Goal: Task Accomplishment & Management: Use online tool/utility

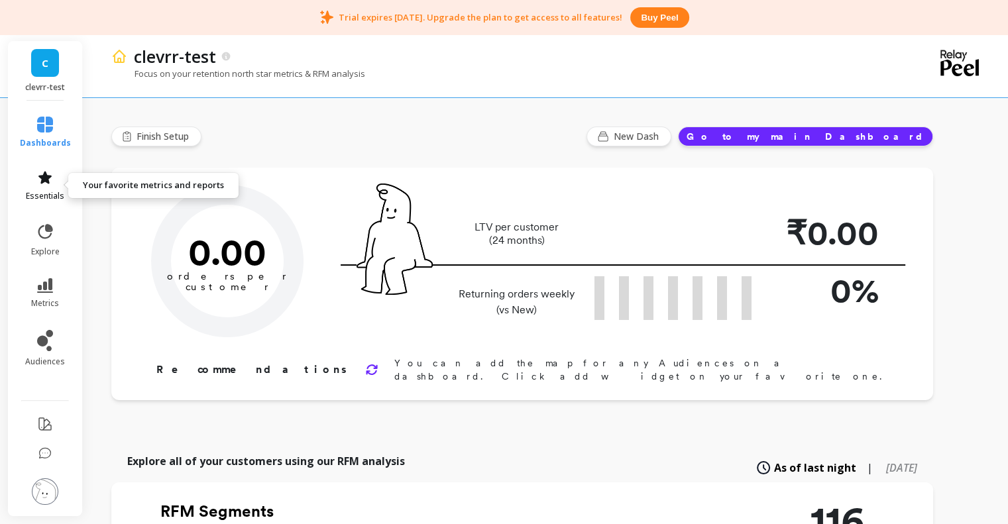
click at [44, 170] on icon at bounding box center [45, 178] width 16 height 16
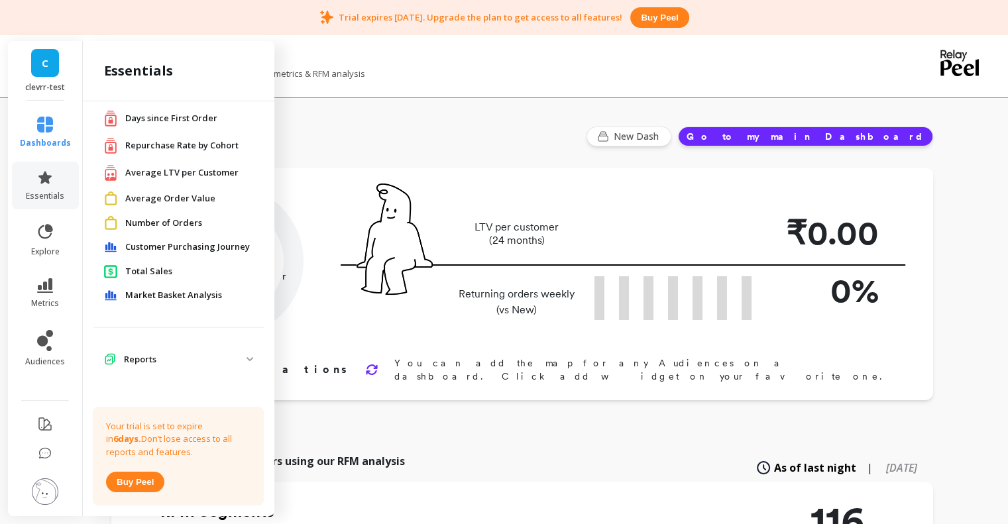
scroll to position [176, 0]
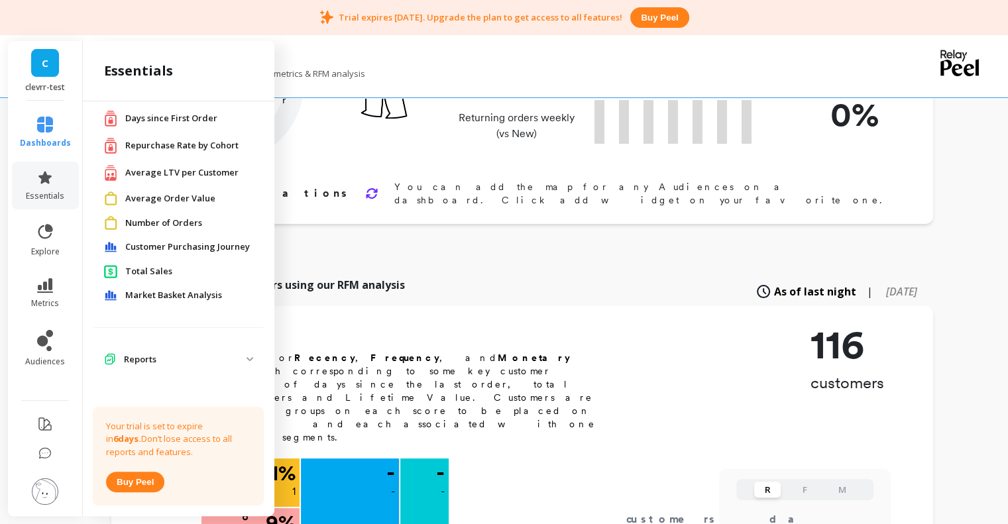
click at [46, 220] on li "explore" at bounding box center [45, 240] width 67 height 50
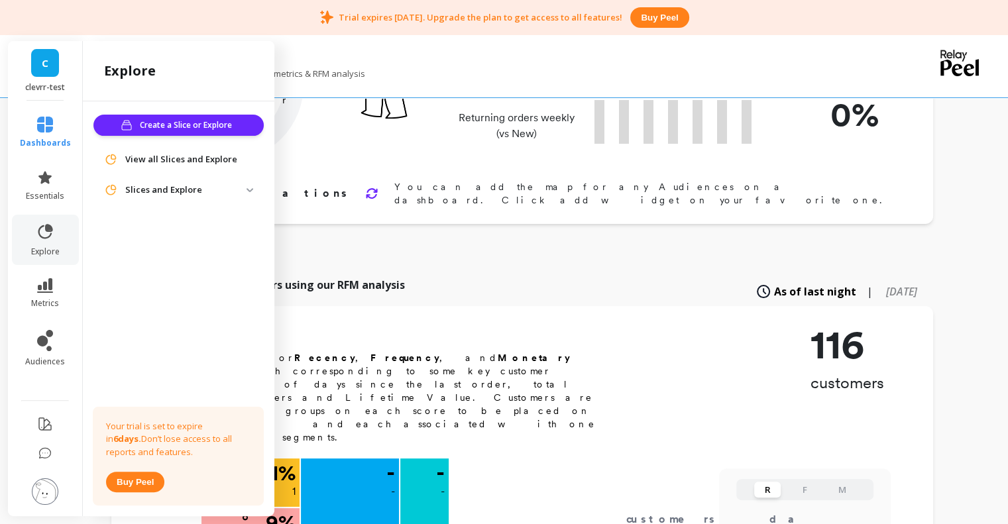
scroll to position [0, 0]
click at [161, 191] on p "Slices and Explore" at bounding box center [185, 190] width 121 height 13
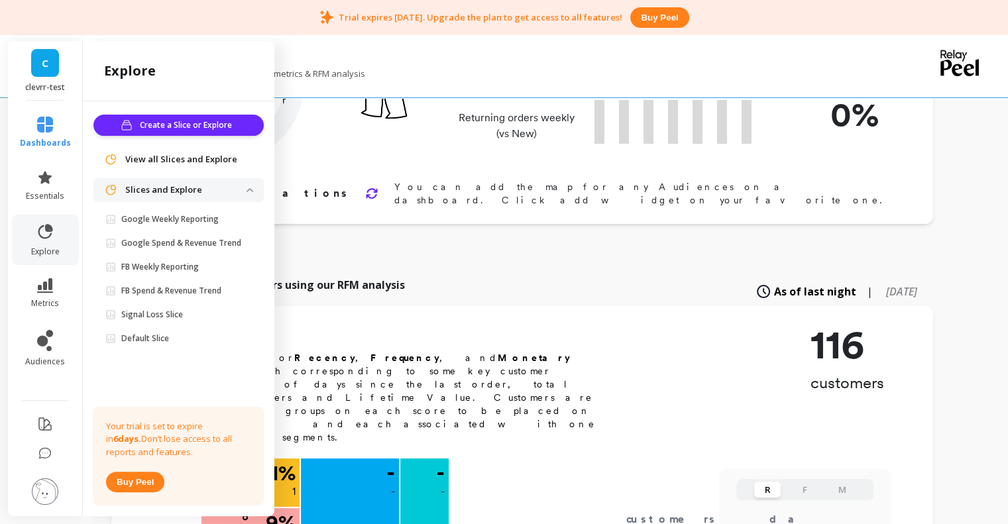
click at [161, 191] on p "Slices and Explore" at bounding box center [185, 190] width 121 height 13
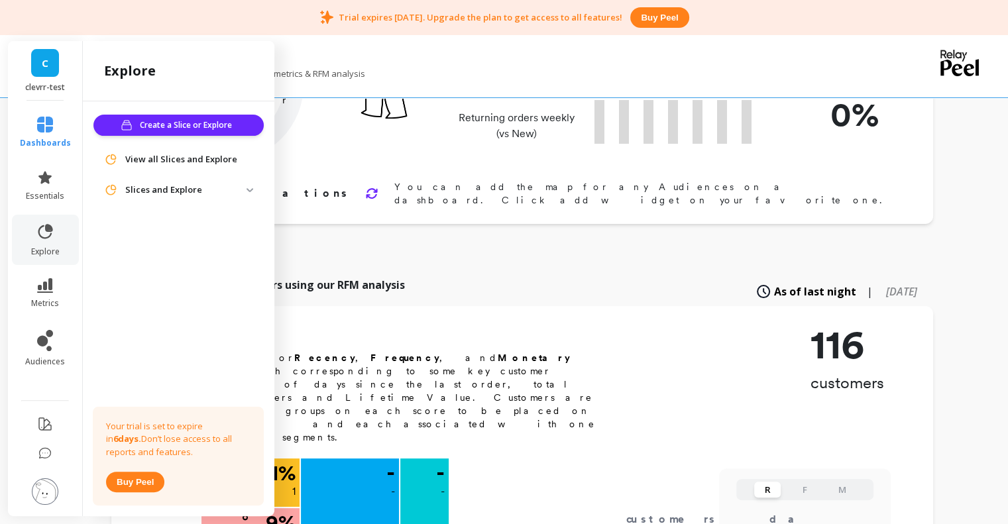
click at [54, 272] on li "metrics" at bounding box center [45, 293] width 67 height 46
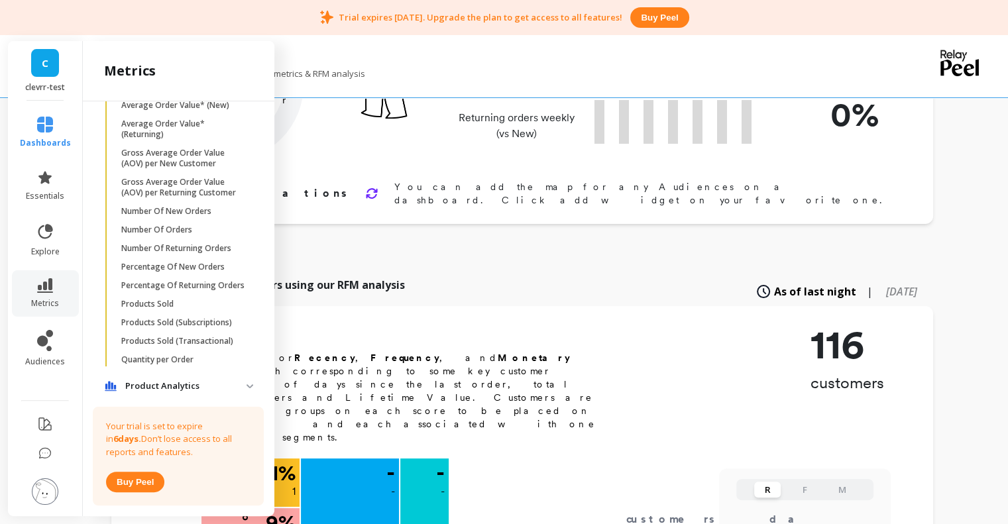
scroll to position [1301, 0]
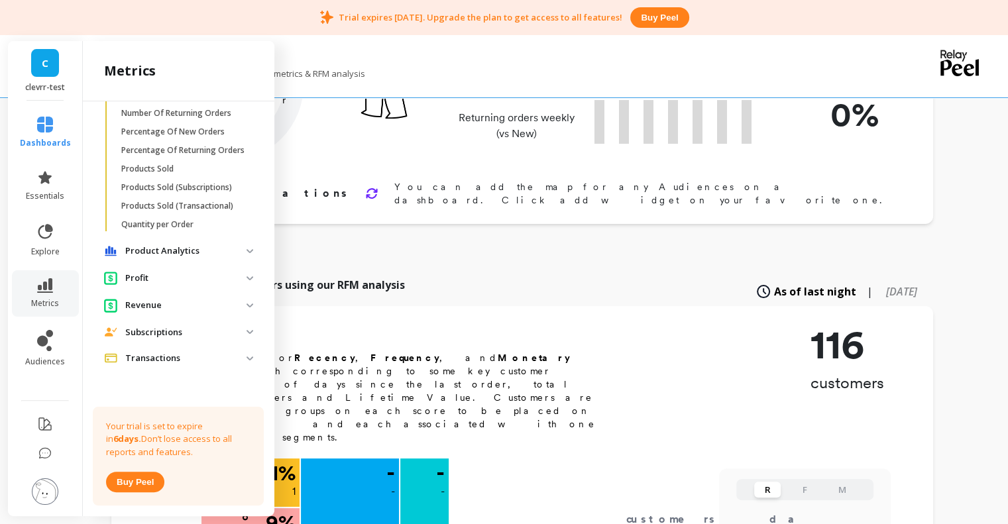
click at [186, 272] on p "Profit" at bounding box center [185, 278] width 121 height 13
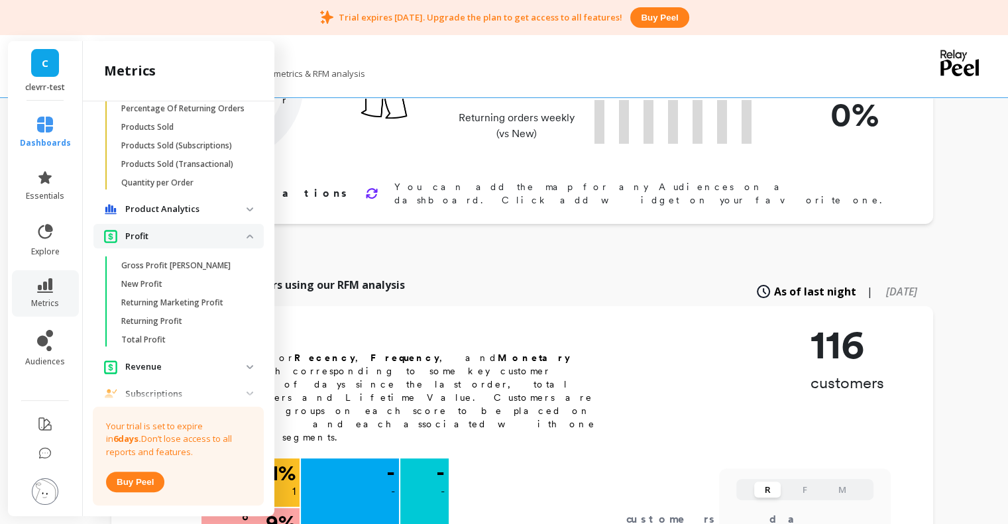
click at [186, 243] on p "Profit" at bounding box center [185, 236] width 121 height 13
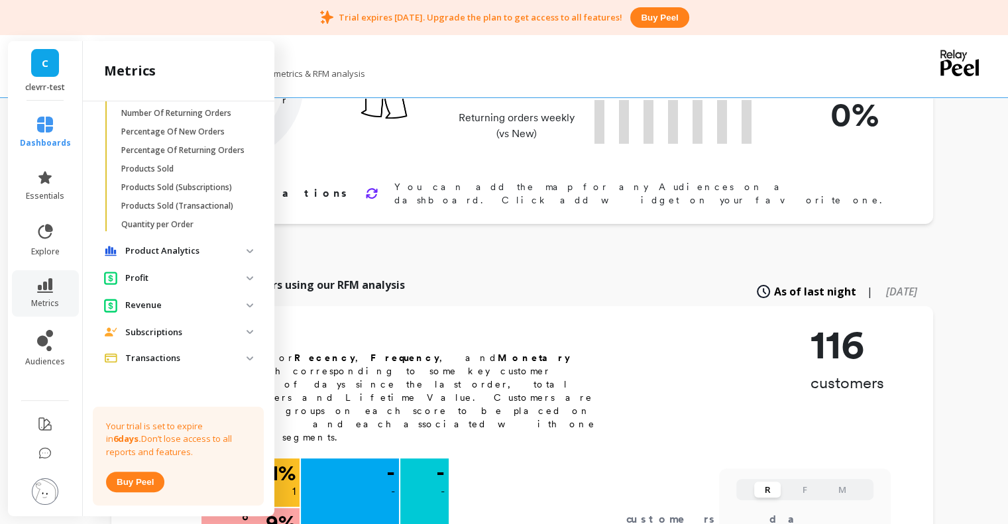
click at [160, 303] on p "Revenue" at bounding box center [185, 305] width 121 height 13
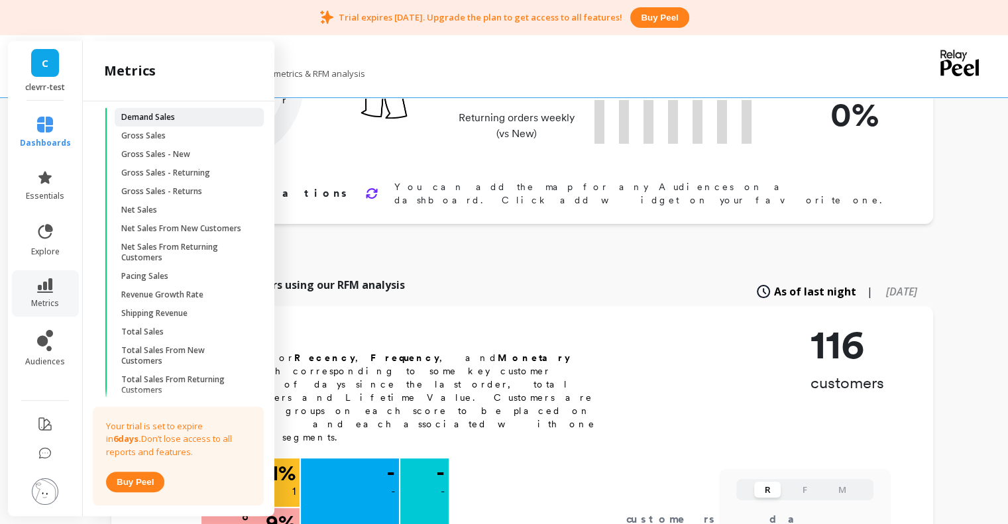
scroll to position [1614, 0]
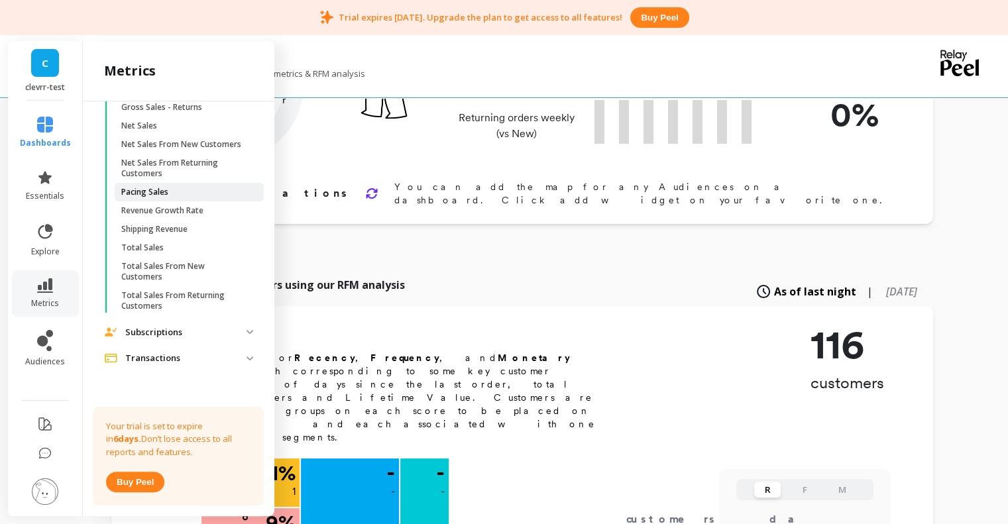
click at [158, 198] on link "Pacing Sales" at bounding box center [189, 192] width 149 height 19
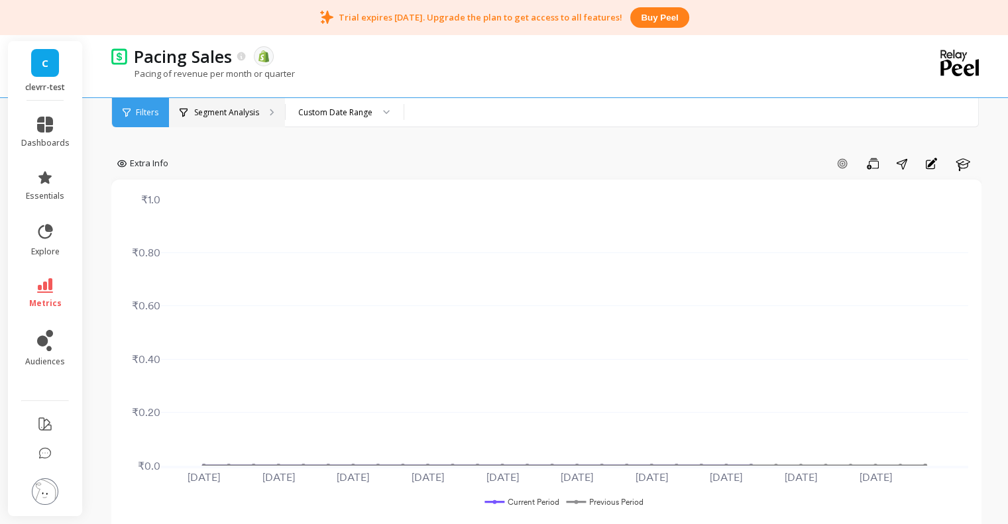
click at [250, 113] on p "Segment Analysis" at bounding box center [226, 112] width 65 height 11
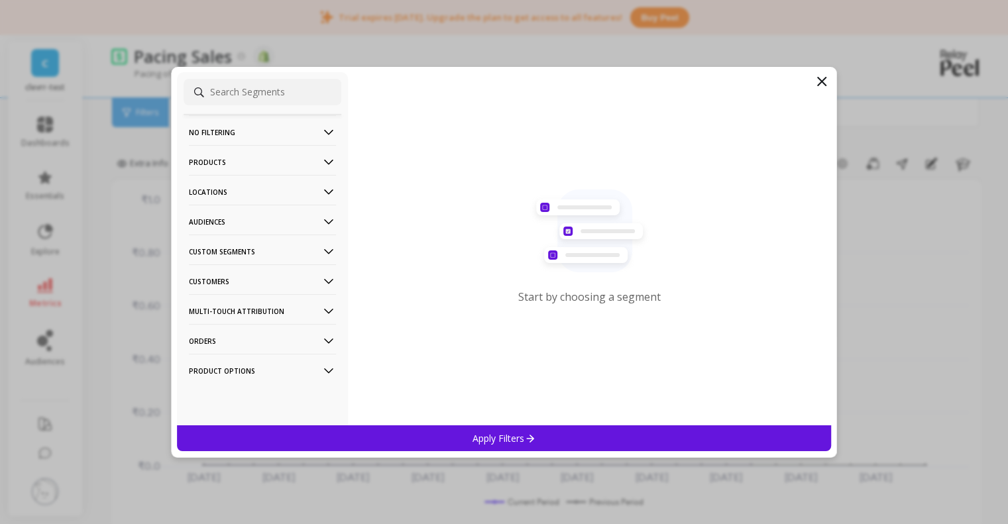
click at [293, 156] on p "Products" at bounding box center [262, 162] width 147 height 34
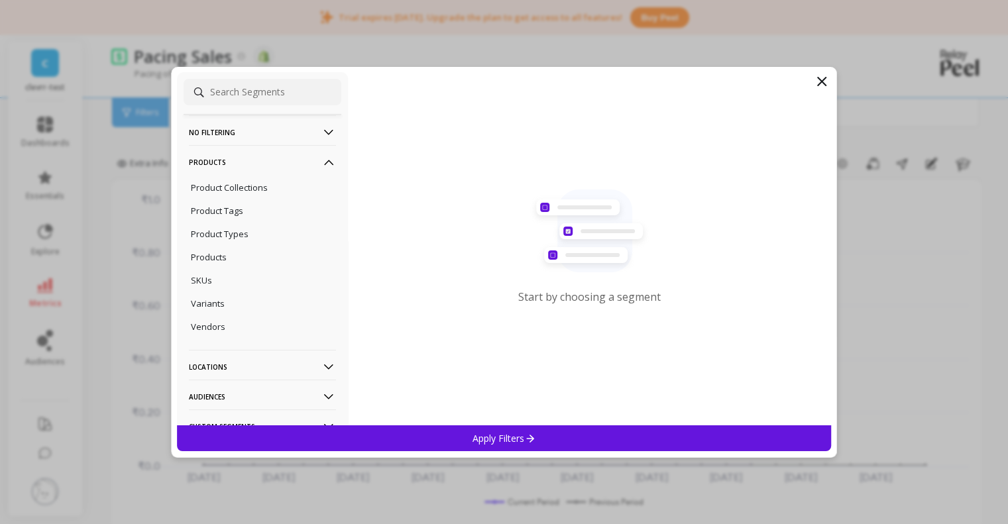
click at [301, 157] on p "Products" at bounding box center [262, 162] width 147 height 34
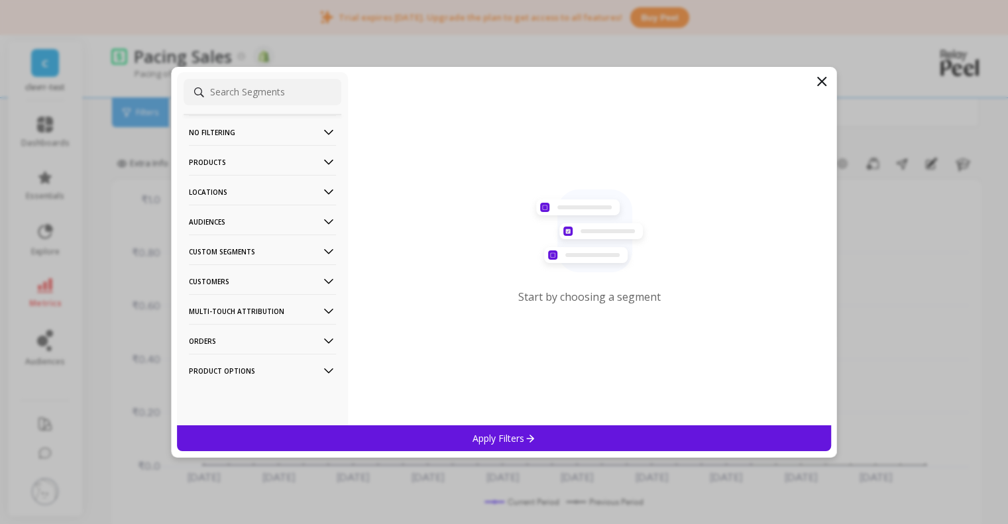
click at [321, 138] on filtering-icon at bounding box center [328, 132] width 15 height 15
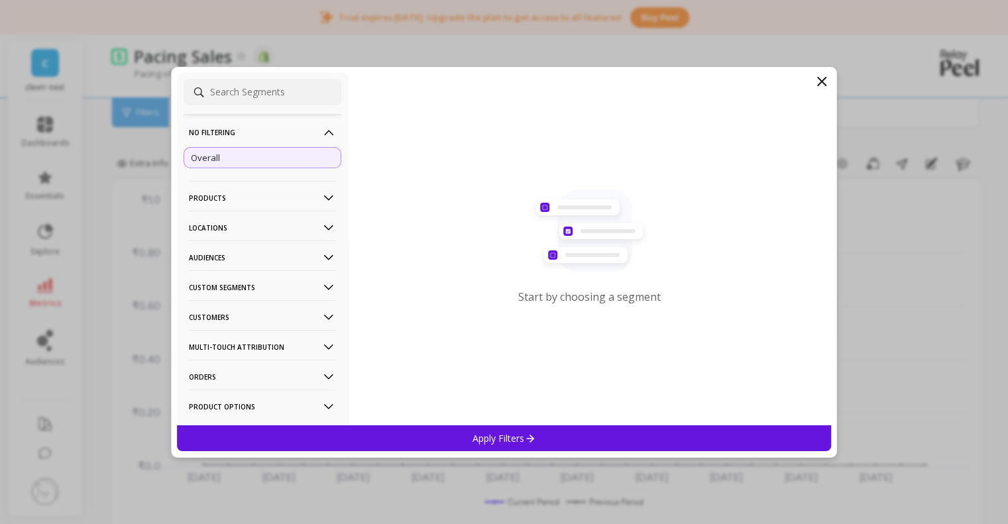
click at [309, 125] on p "No filtering" at bounding box center [262, 132] width 147 height 34
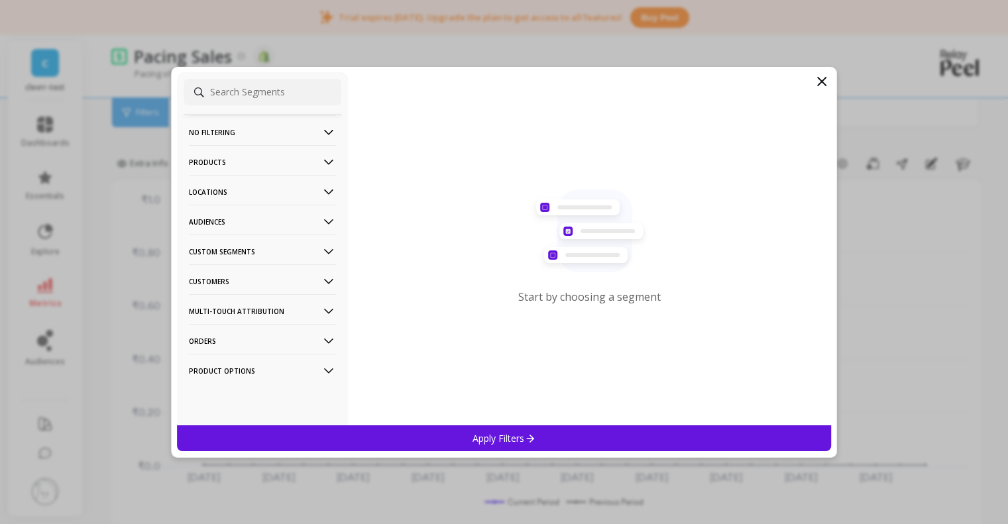
click at [278, 160] on p "Products" at bounding box center [262, 162] width 147 height 34
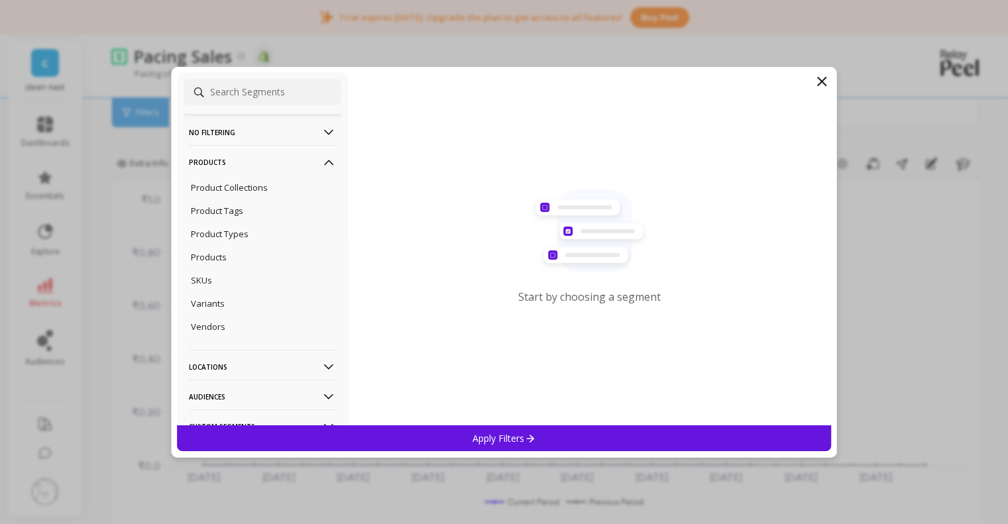
click at [280, 160] on p "Products" at bounding box center [262, 162] width 147 height 34
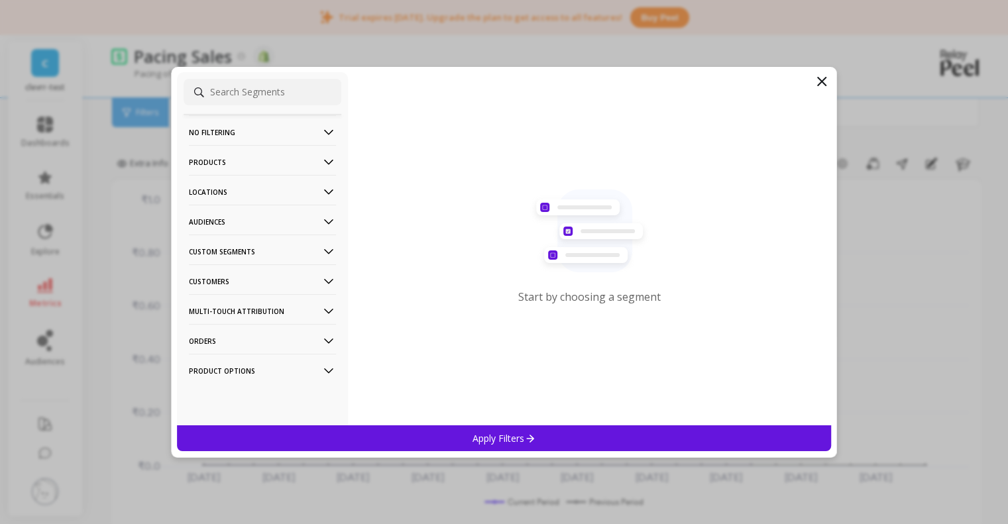
click at [256, 191] on p "Locations" at bounding box center [262, 192] width 147 height 34
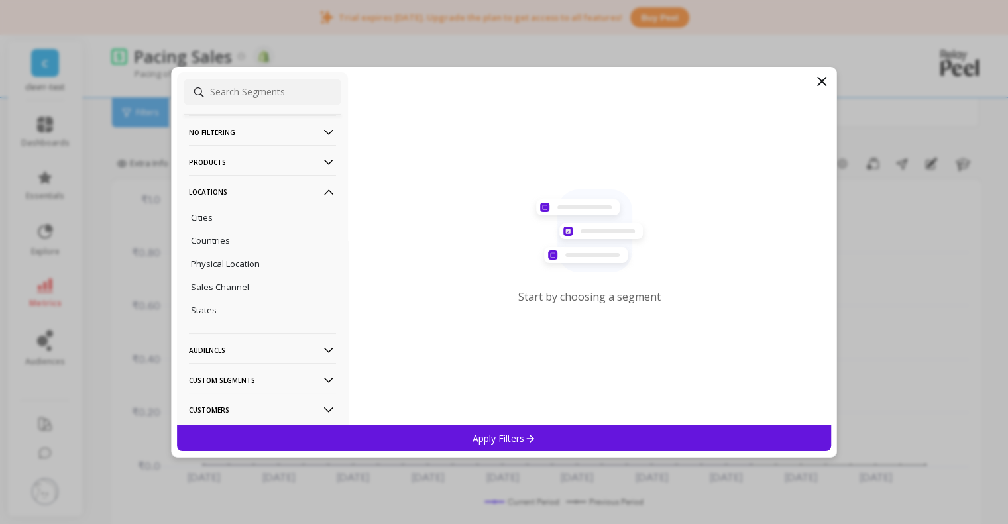
click at [256, 191] on p "Locations" at bounding box center [262, 192] width 147 height 34
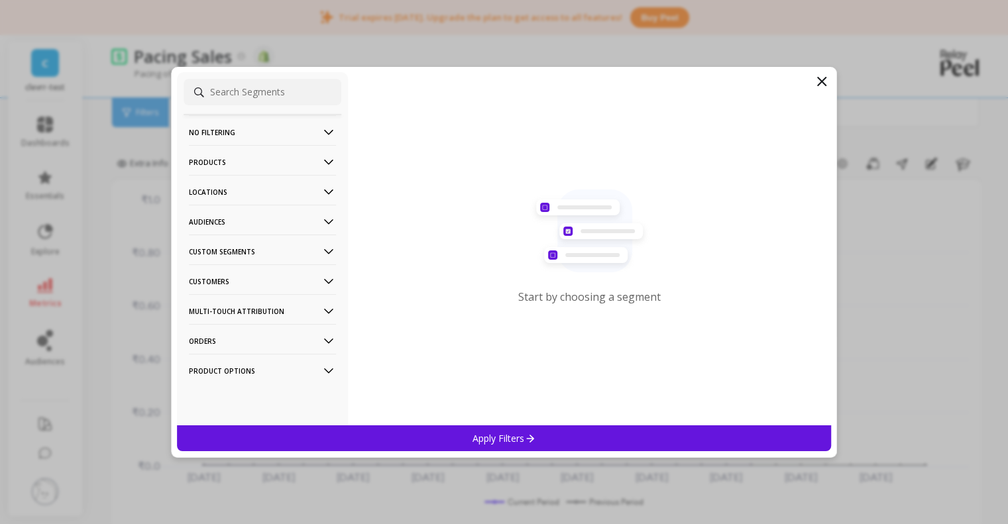
click at [233, 223] on p "Audiences" at bounding box center [262, 222] width 147 height 34
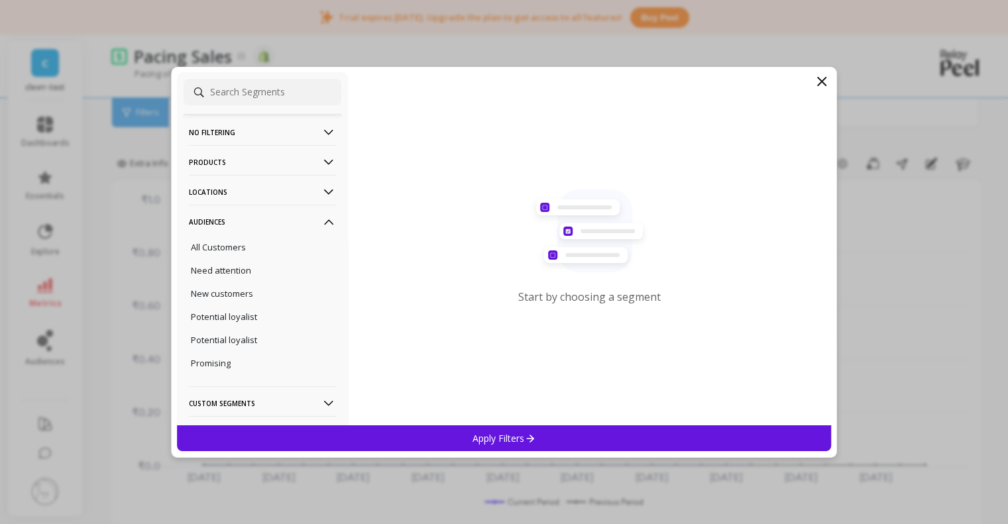
click at [233, 223] on p "Audiences" at bounding box center [262, 222] width 147 height 34
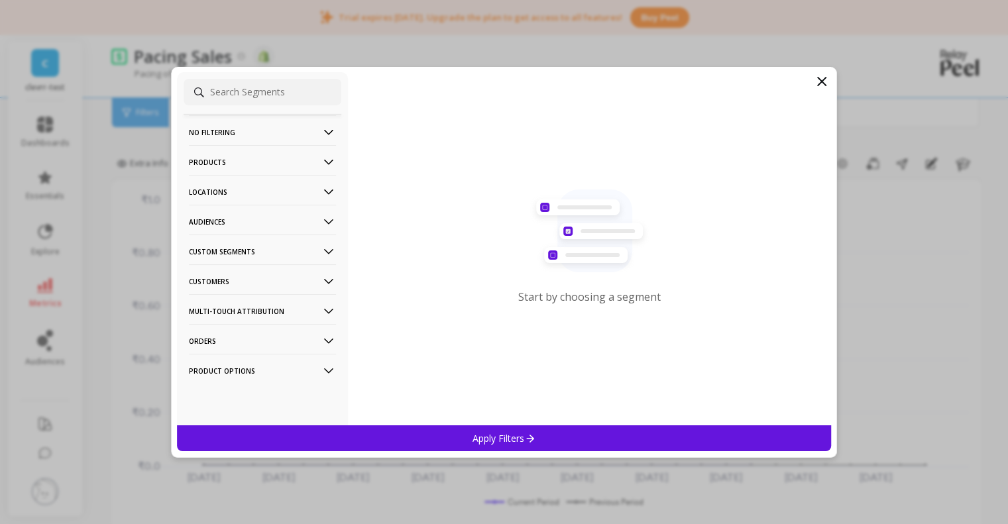
click at [824, 87] on icon at bounding box center [821, 82] width 16 height 16
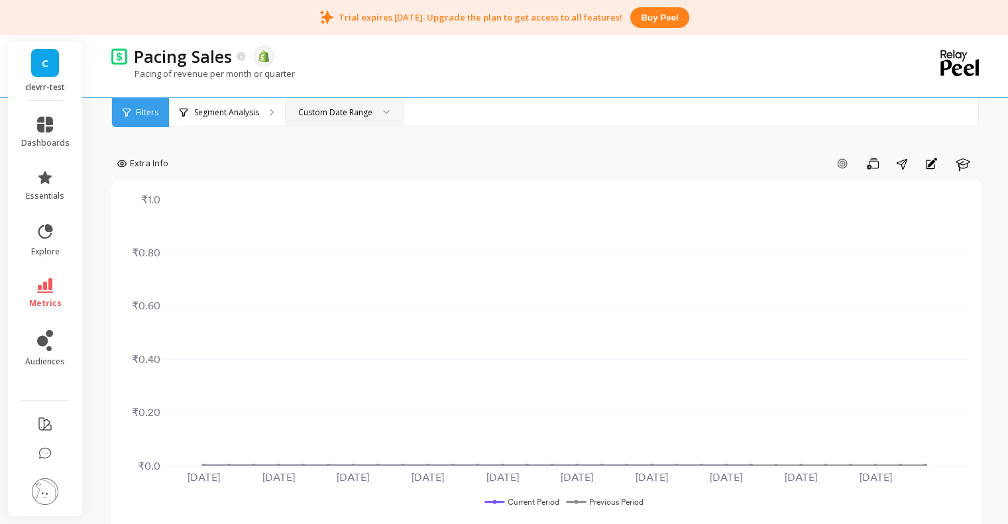
click at [333, 110] on div "Custom Date Range" at bounding box center [335, 112] width 74 height 13
click at [558, 136] on div "Extra Info Add Goal Save Share Annotations Learn [DATE] [DATE] [DATE] [DATE] [D…" at bounding box center [546, 506] width 870 height 906
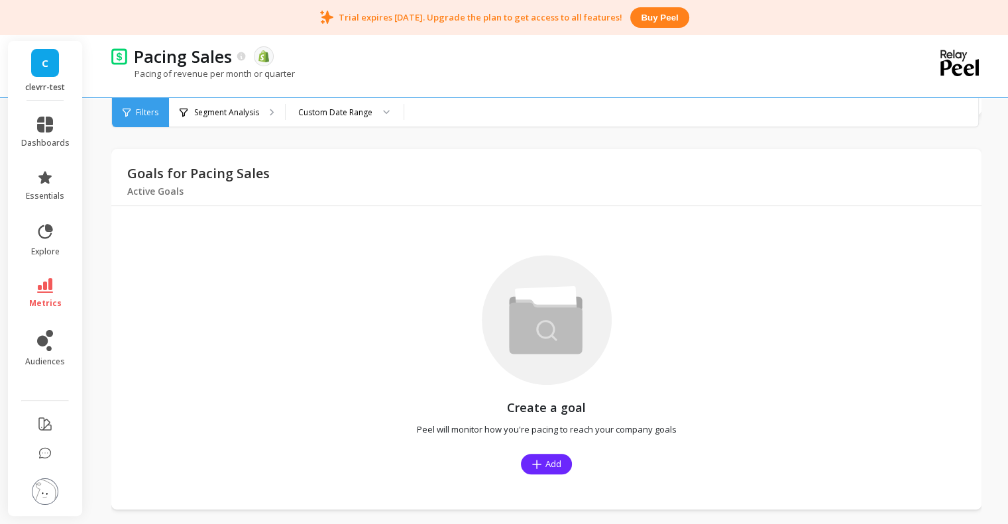
scroll to position [450, 0]
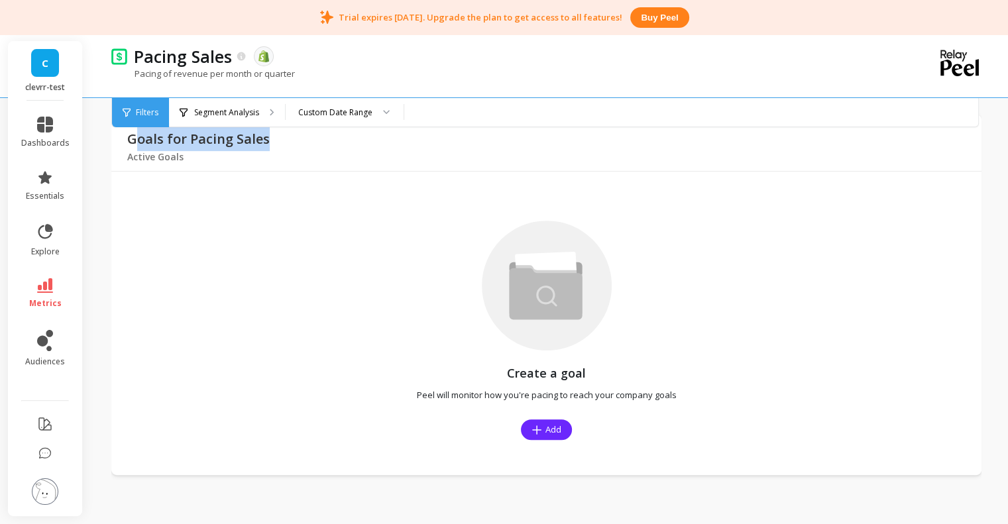
drag, startPoint x: 136, startPoint y: 140, endPoint x: 268, endPoint y: 140, distance: 132.5
click at [268, 140] on div "Goals for Pacing Sales Active Goals" at bounding box center [546, 143] width 870 height 57
click at [533, 429] on icon at bounding box center [536, 430] width 10 height 10
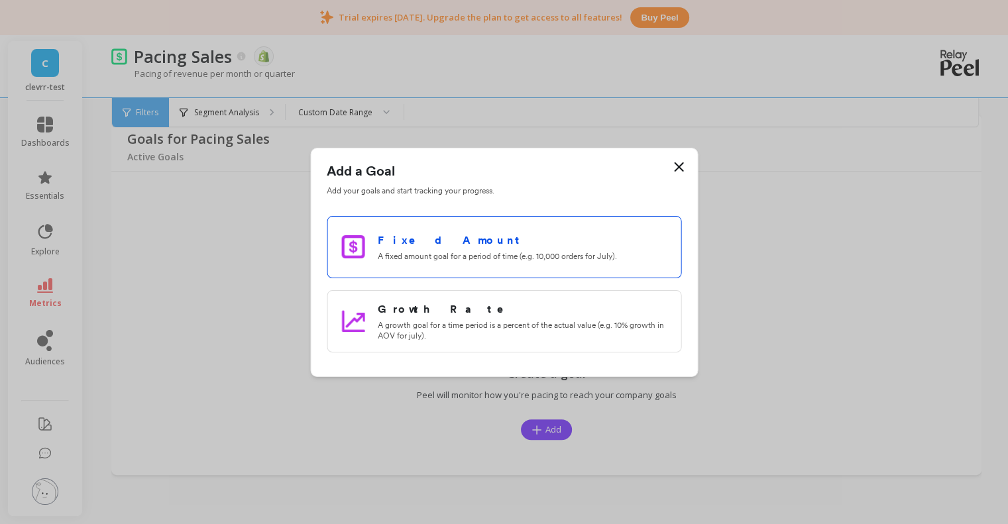
click at [446, 254] on p "A fixed amount goal for a period of time (e.g. 10,000 orders for July)." at bounding box center [522, 256] width 289 height 11
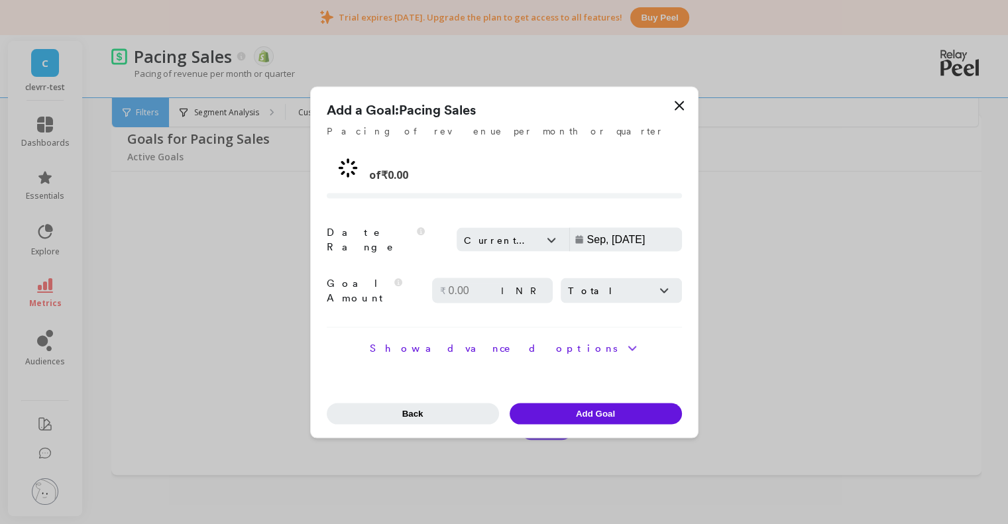
type input "Aug, [DATE]"
click at [519, 241] on div "Custom" at bounding box center [498, 241] width 69 height 14
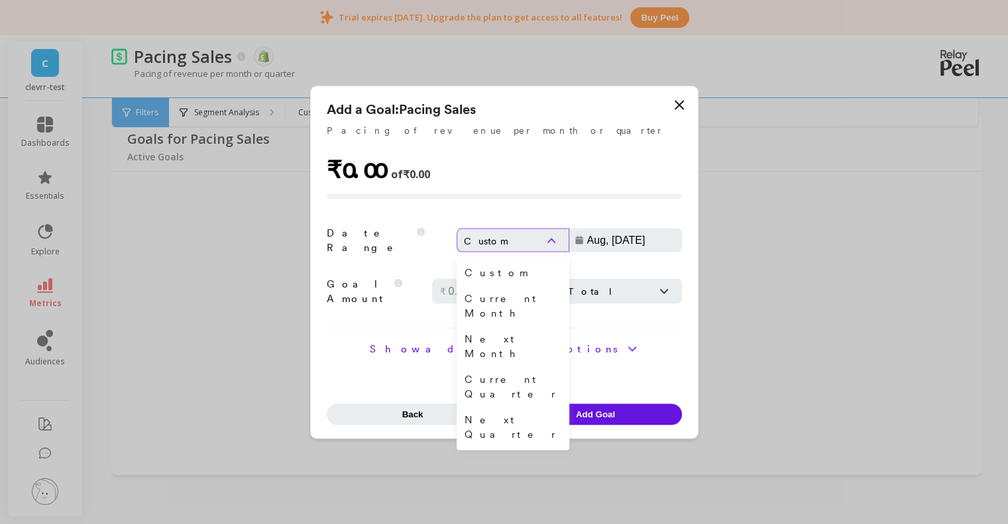
click at [520, 241] on div "Custom" at bounding box center [498, 241] width 69 height 14
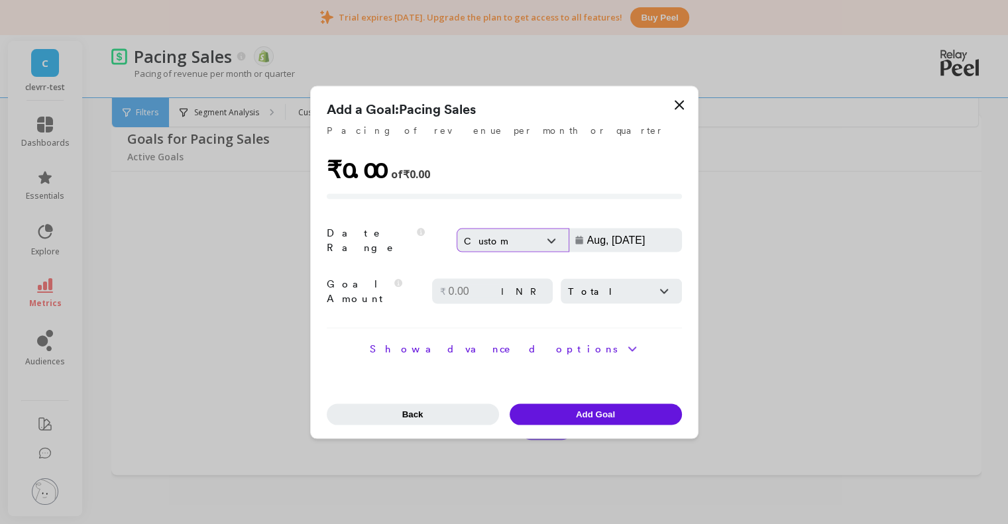
click at [520, 241] on div "Custom" at bounding box center [498, 241] width 69 height 14
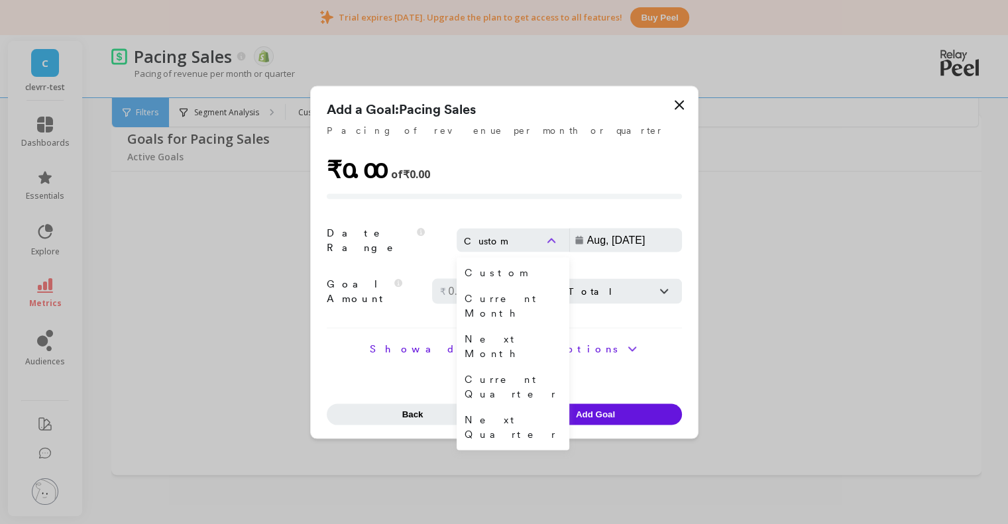
click at [390, 341] on div "Show advanced options Filters The filters to set goals for certain segments Sel…" at bounding box center [504, 359] width 355 height 36
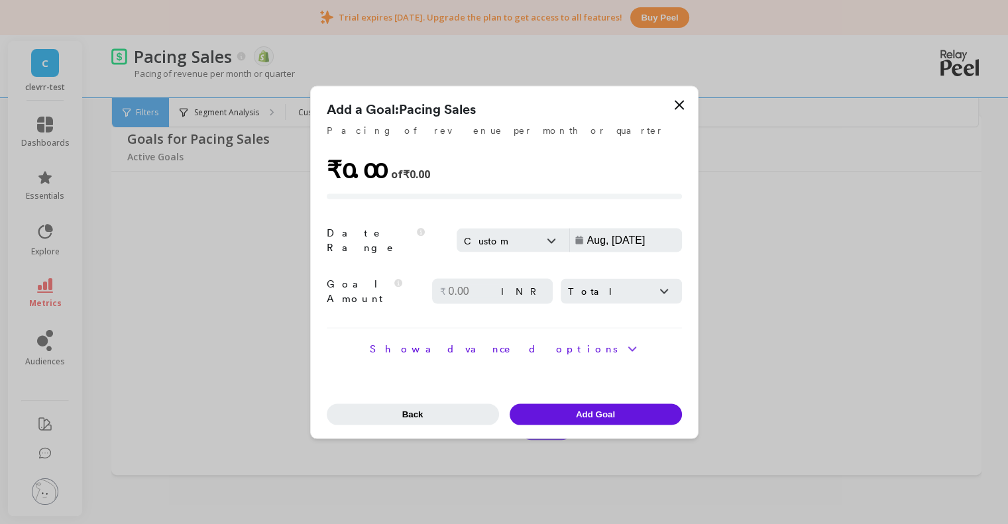
click at [677, 109] on icon at bounding box center [679, 105] width 8 height 8
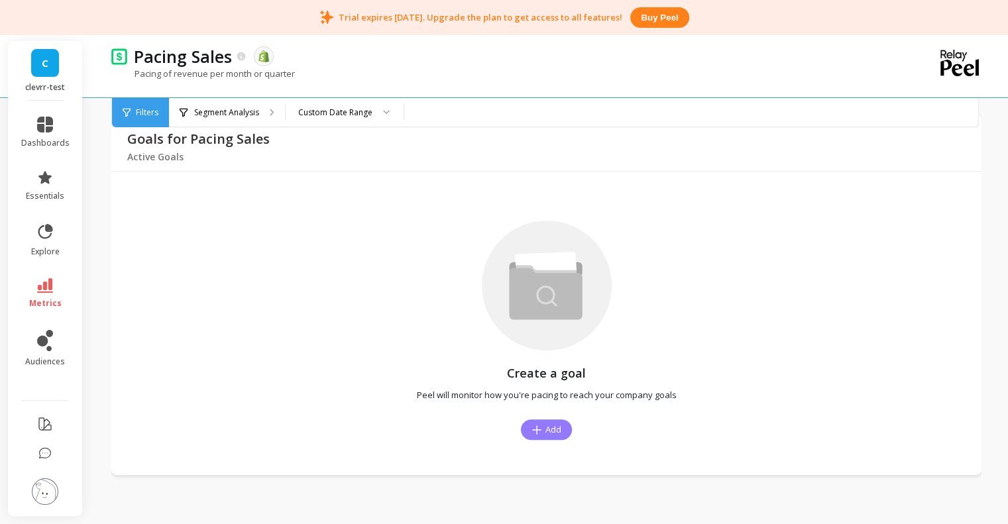
click at [549, 426] on span "Add" at bounding box center [553, 429] width 16 height 13
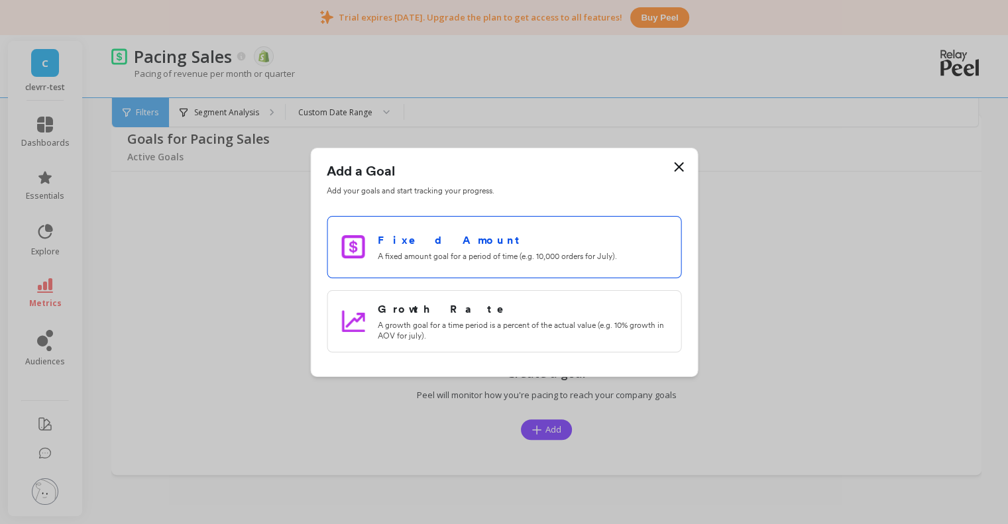
click at [498, 241] on h3 "Fixed Amount" at bounding box center [522, 241] width 289 height 16
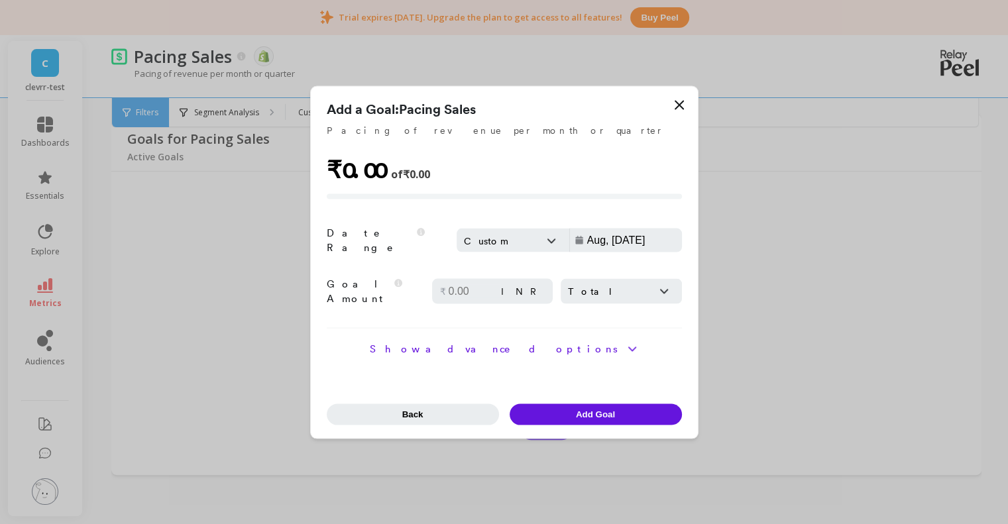
click at [516, 240] on div "Custom" at bounding box center [498, 241] width 69 height 14
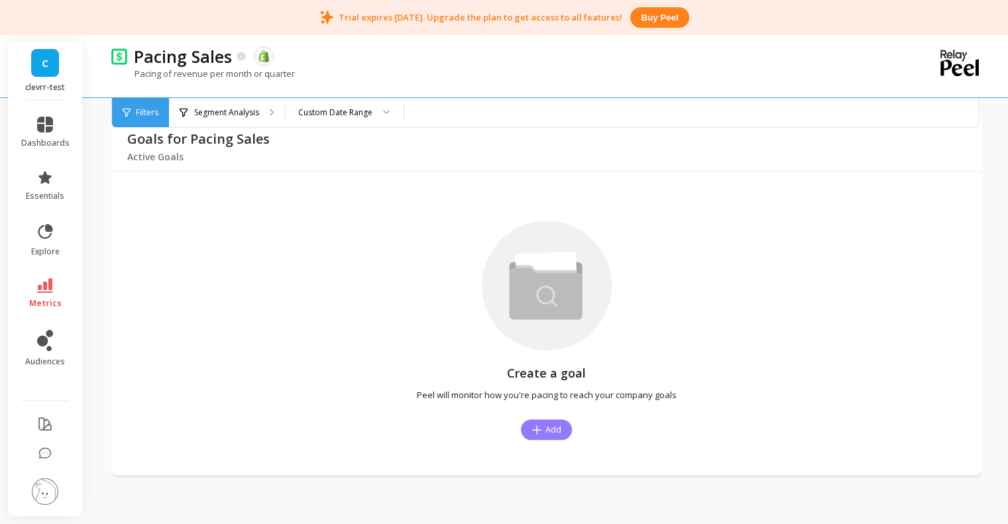
click at [554, 424] on span "Add" at bounding box center [553, 429] width 16 height 13
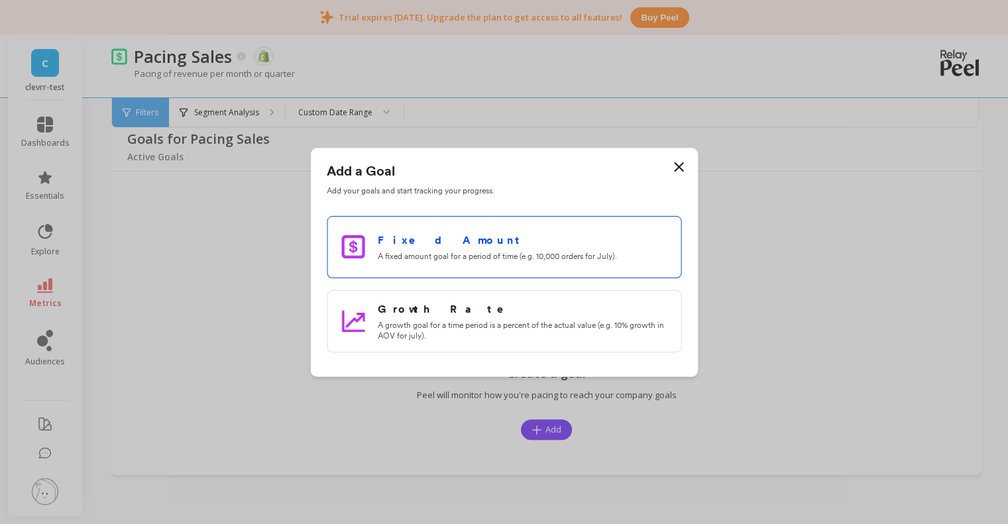
click at [505, 260] on p "A fixed amount goal for a period of time (e.g. 10,000 orders for July)." at bounding box center [522, 256] width 289 height 11
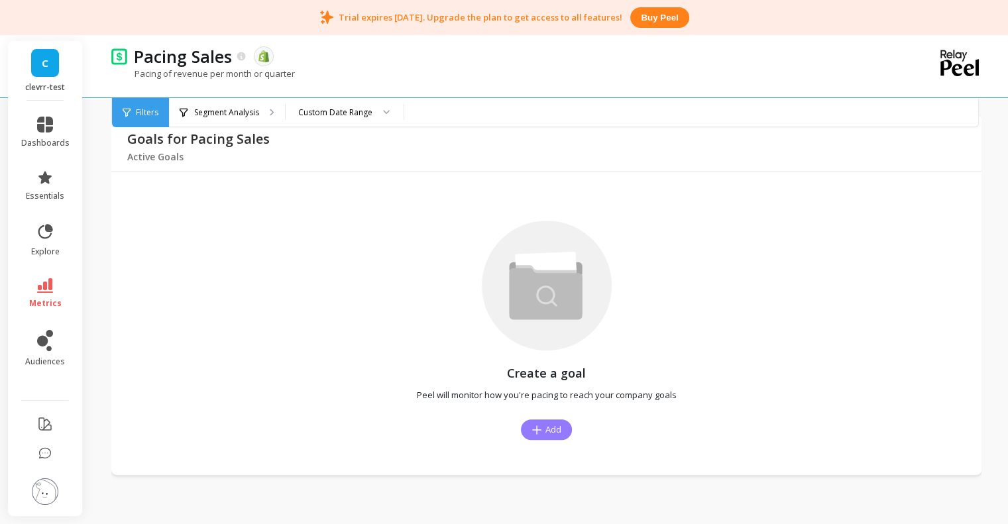
click at [545, 423] on span "Add" at bounding box center [553, 429] width 16 height 13
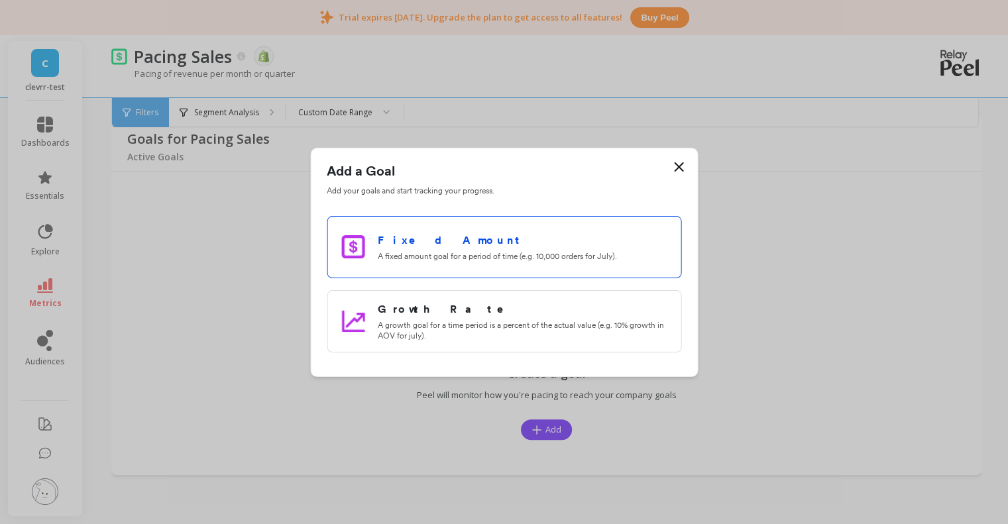
click at [506, 246] on h3 "Fixed Amount" at bounding box center [522, 241] width 289 height 16
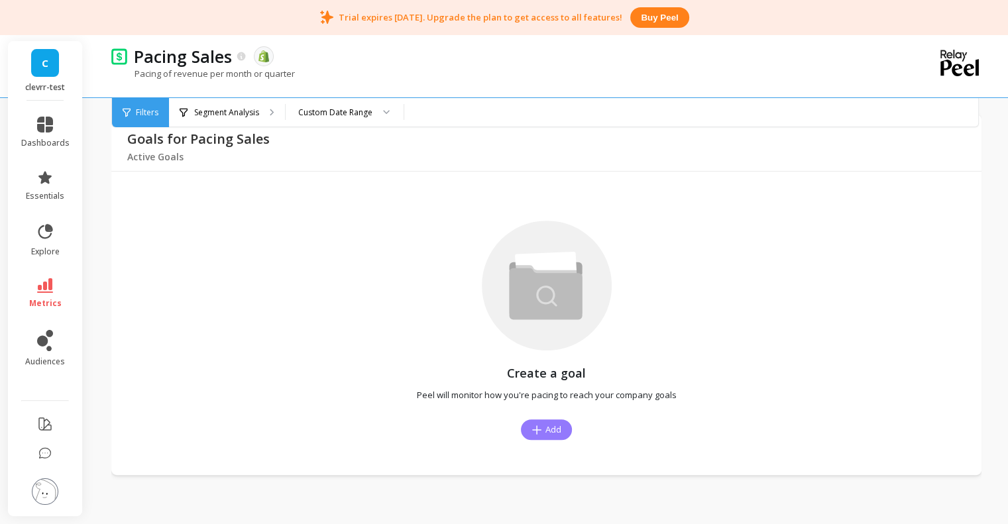
click at [545, 427] on span "Add" at bounding box center [553, 429] width 16 height 13
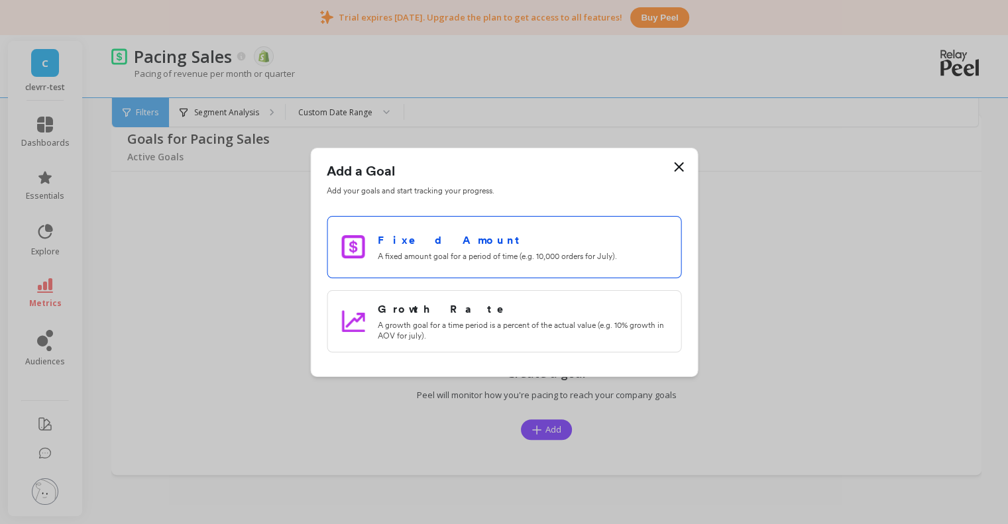
click at [493, 242] on h3 "Fixed Amount" at bounding box center [522, 241] width 289 height 16
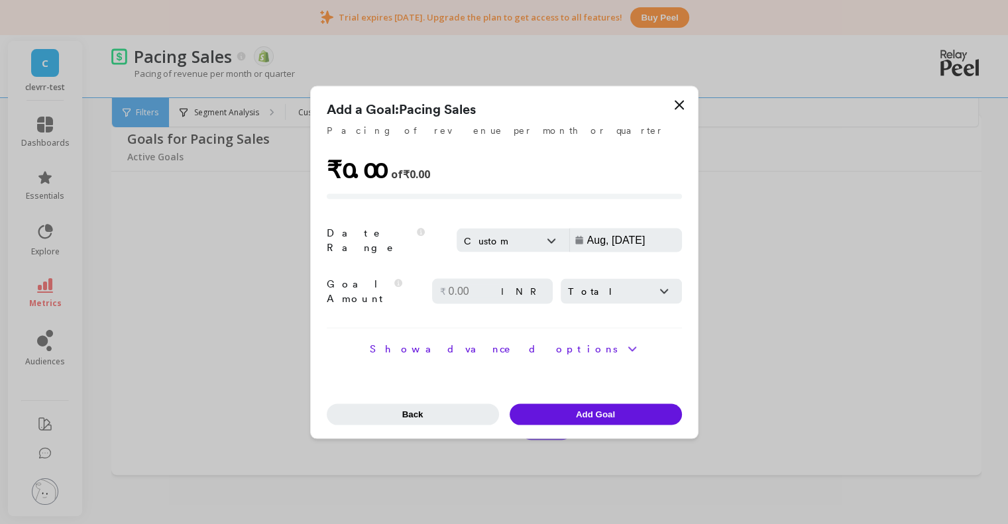
click at [480, 248] on div "Custom" at bounding box center [498, 241] width 69 height 14
click at [511, 240] on div "Custom" at bounding box center [498, 241] width 69 height 14
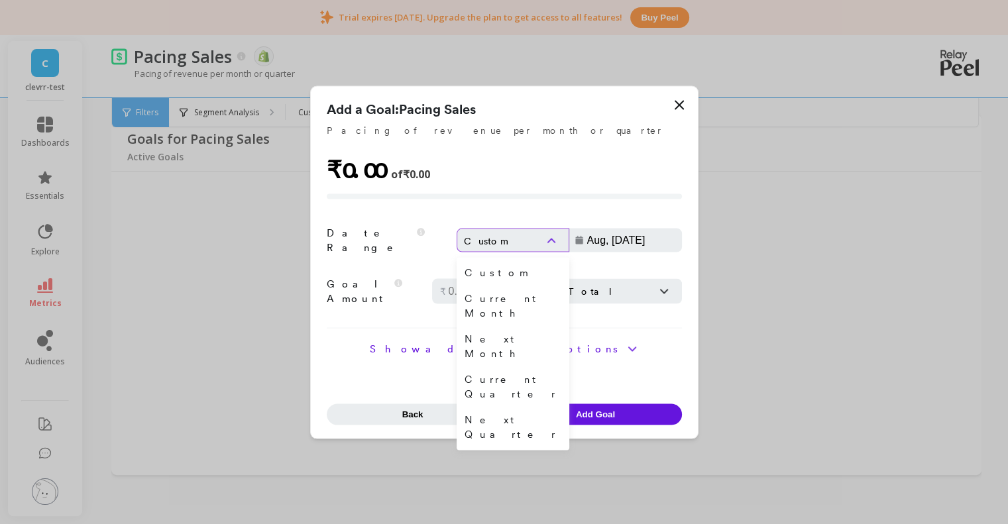
click at [511, 240] on div "Custom" at bounding box center [498, 241] width 69 height 14
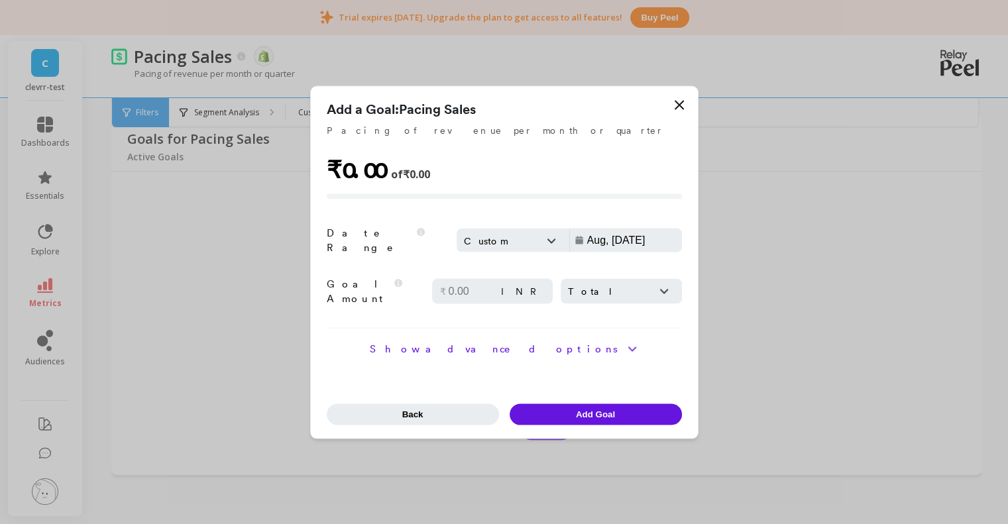
click at [570, 279] on div "Total" at bounding box center [620, 291] width 121 height 25
click at [625, 344] on img "button" at bounding box center [631, 348] width 13 height 13
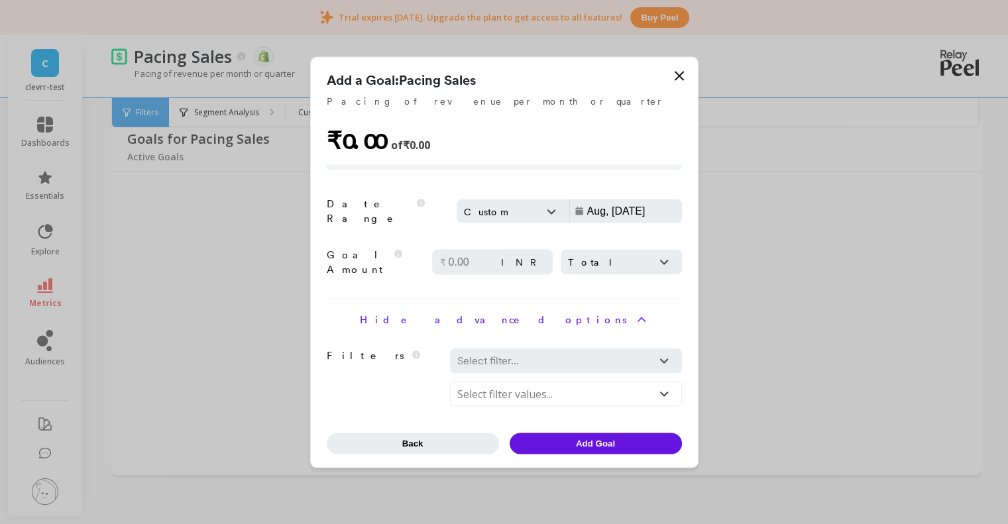
click at [529, 351] on div at bounding box center [551, 360] width 188 height 19
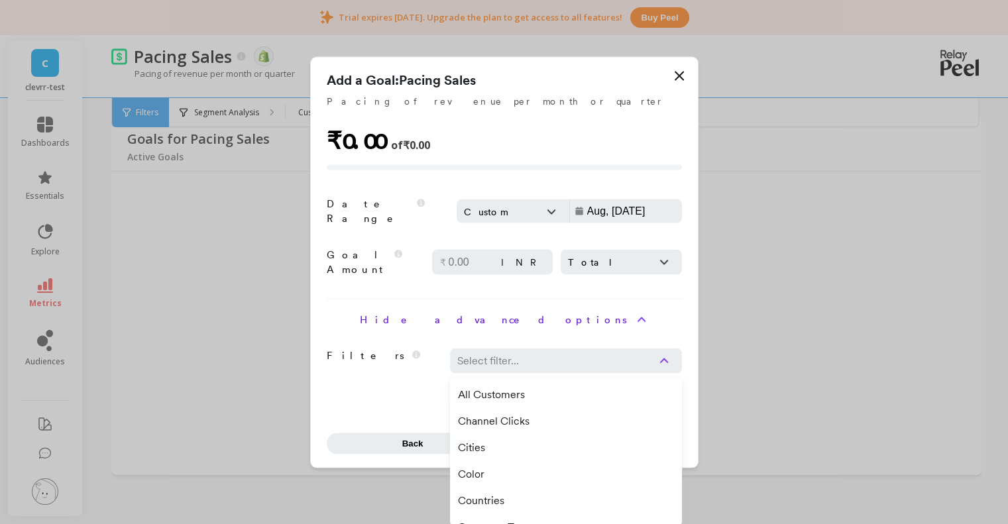
click at [423, 335] on div "Hide advanced options Filters The filters to set goals for certain segments 42 …" at bounding box center [504, 359] width 355 height 94
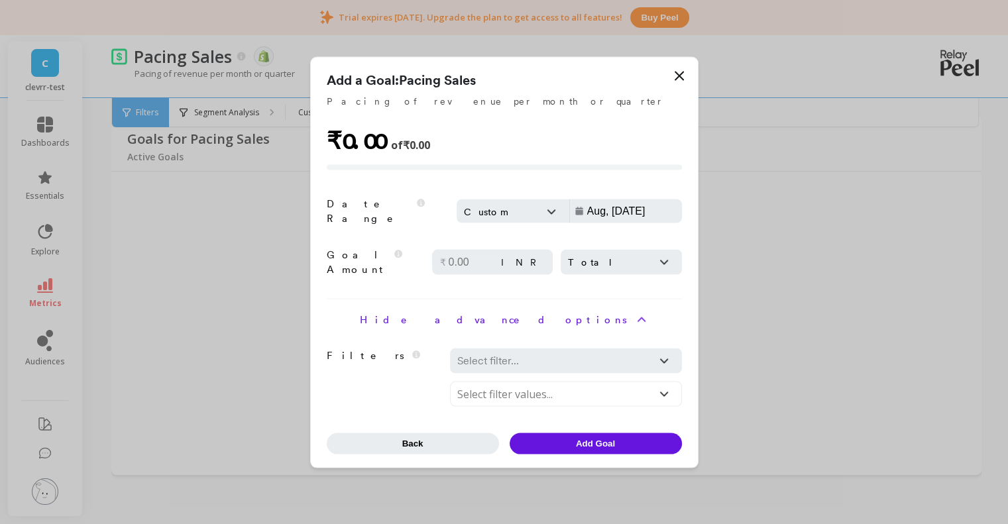
click at [471, 354] on div at bounding box center [551, 360] width 188 height 19
click at [470, 385] on div at bounding box center [551, 393] width 188 height 19
click at [475, 385] on div at bounding box center [551, 393] width 188 height 19
click at [609, 289] on form "Add a Goal: Pacing Sales Pacing of revenue per month or quarter ₹0.00 of ₹0.00 …" at bounding box center [504, 262] width 355 height 384
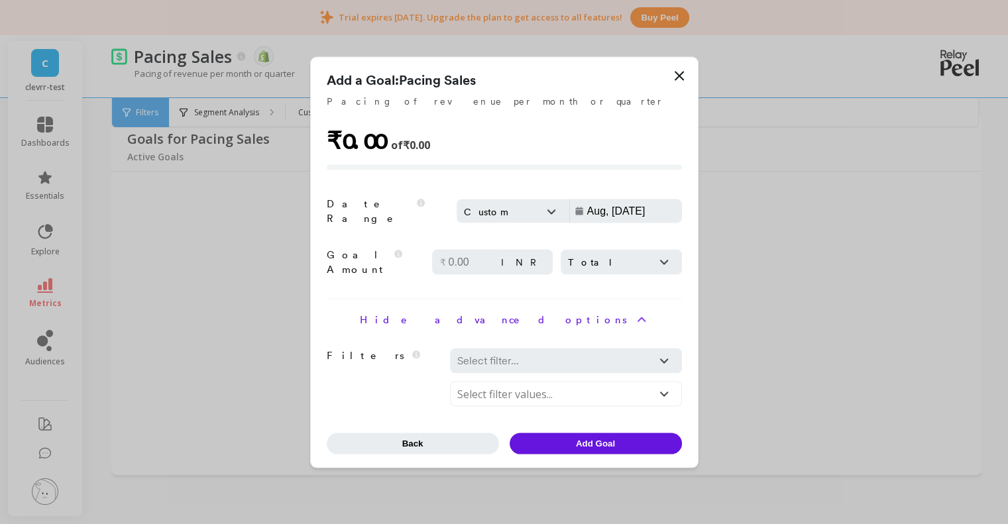
click at [676, 79] on icon at bounding box center [679, 76] width 8 height 8
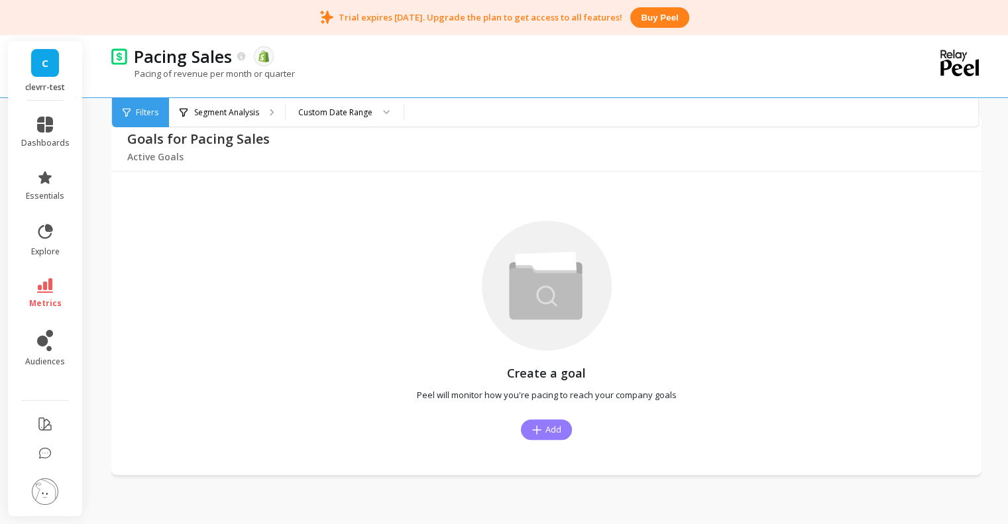
click at [559, 425] on button "Add" at bounding box center [546, 429] width 51 height 21
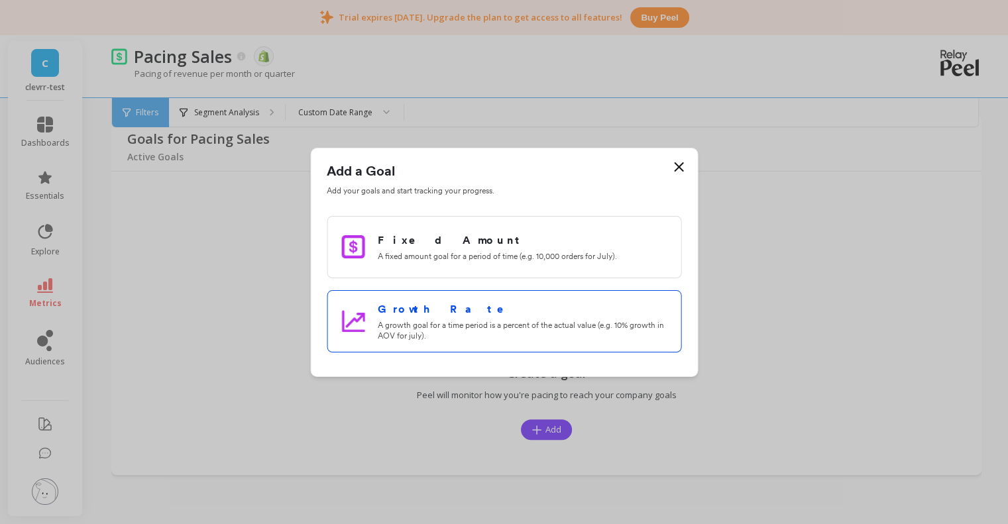
click at [382, 307] on h3 "Growth Rate" at bounding box center [522, 309] width 289 height 16
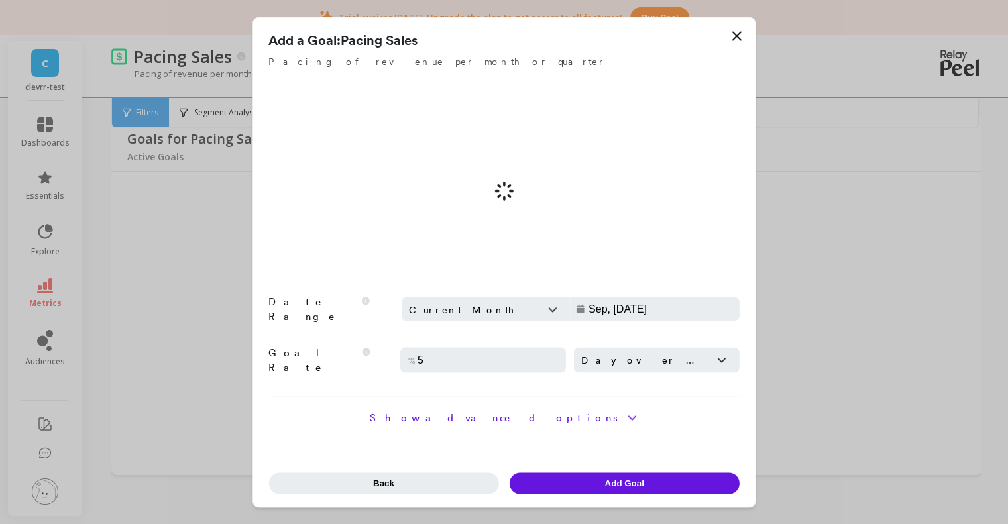
type input "Aug, [DATE]"
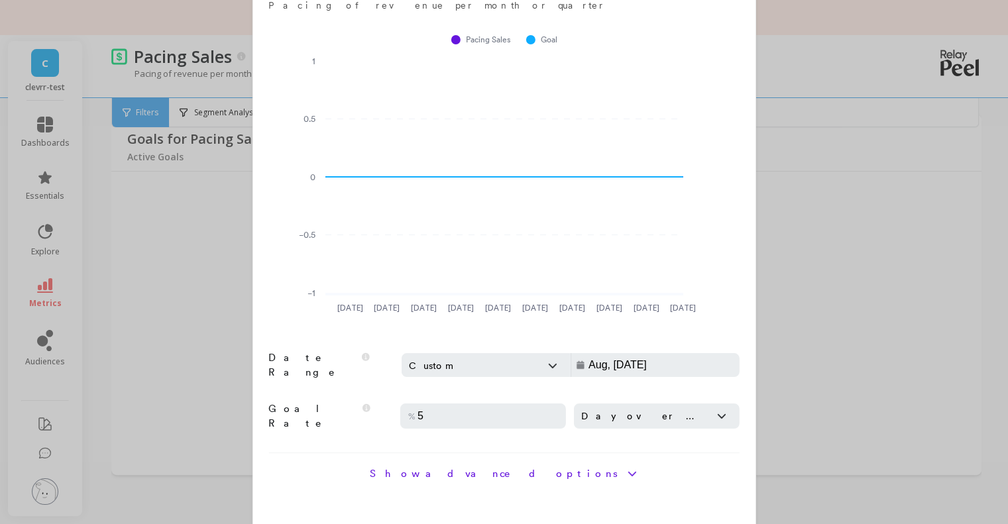
click at [462, 413] on input "5" at bounding box center [486, 415] width 143 height 13
click at [448, 405] on div "% 5" at bounding box center [483, 415] width 166 height 25
click at [584, 403] on div "Day over Day" at bounding box center [657, 415] width 166 height 25
click at [585, 403] on div "Day over Day" at bounding box center [657, 415] width 166 height 25
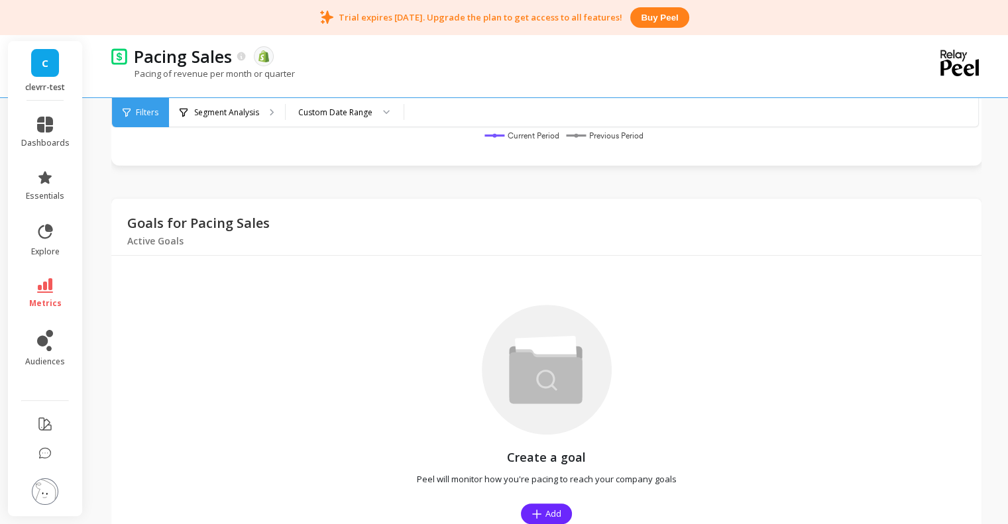
scroll to position [0, 0]
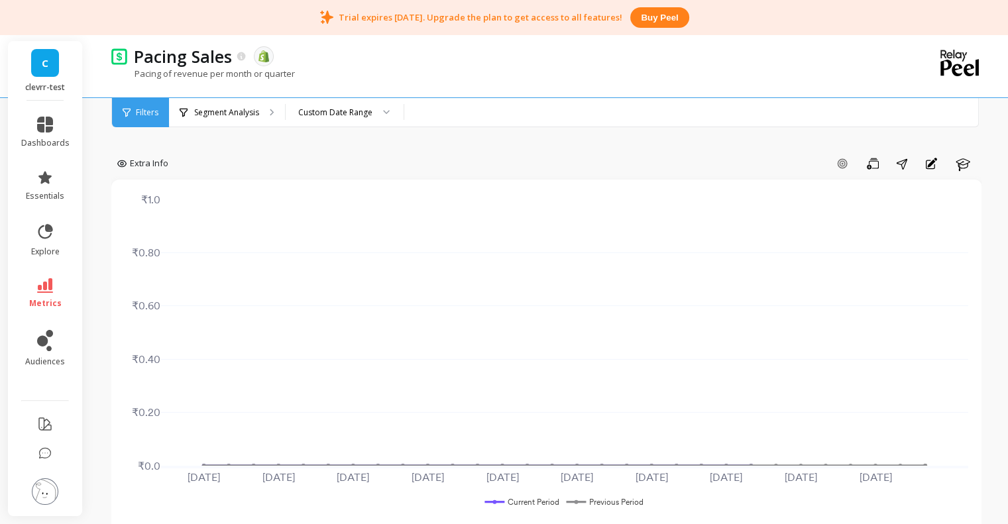
click at [35, 503] on button at bounding box center [45, 492] width 26 height 28
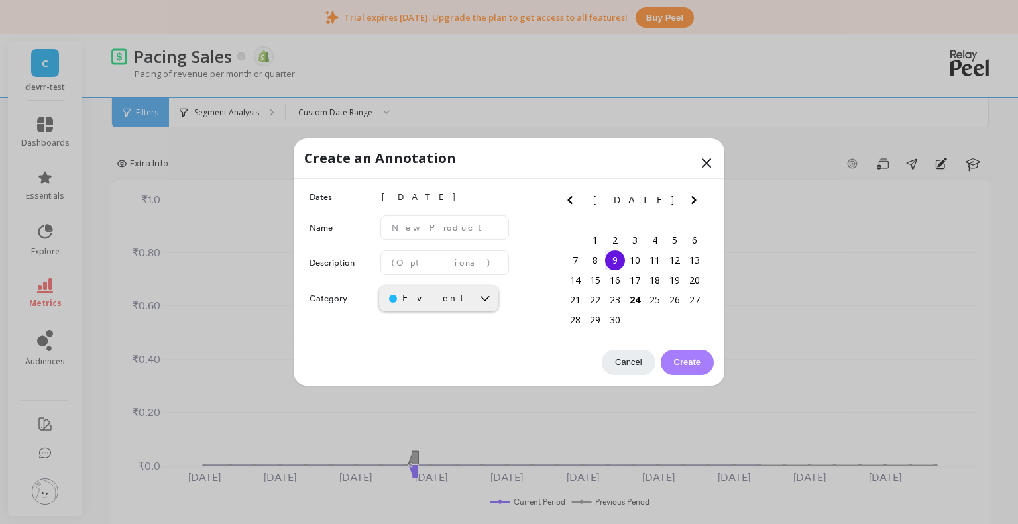
click at [708, 158] on icon at bounding box center [706, 163] width 16 height 16
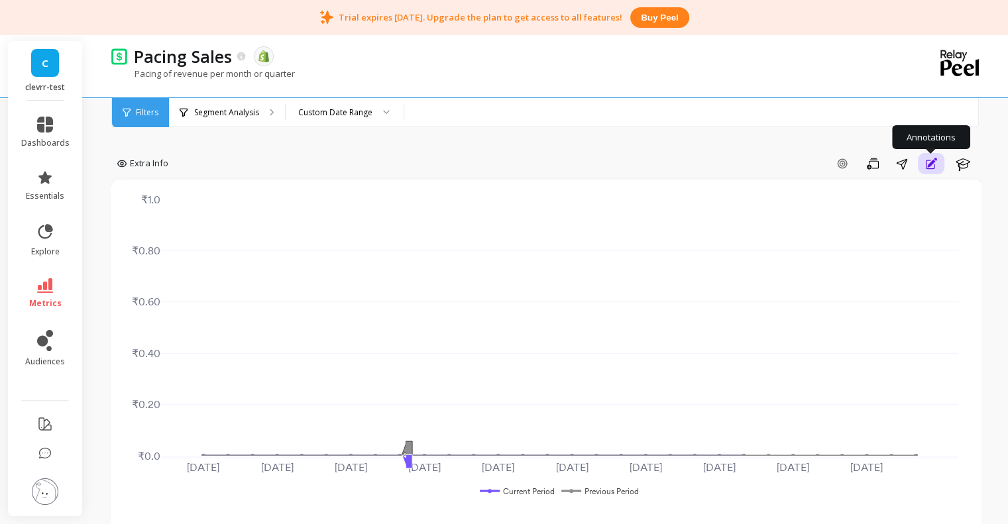
click at [933, 162] on icon "button" at bounding box center [931, 162] width 9 height 9
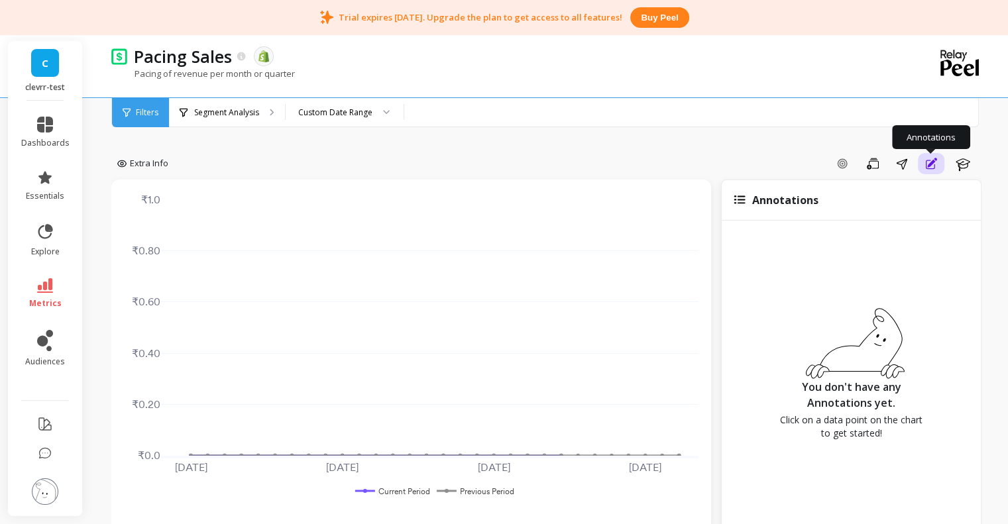
click at [922, 162] on button "Annotations" at bounding box center [931, 163] width 26 height 21
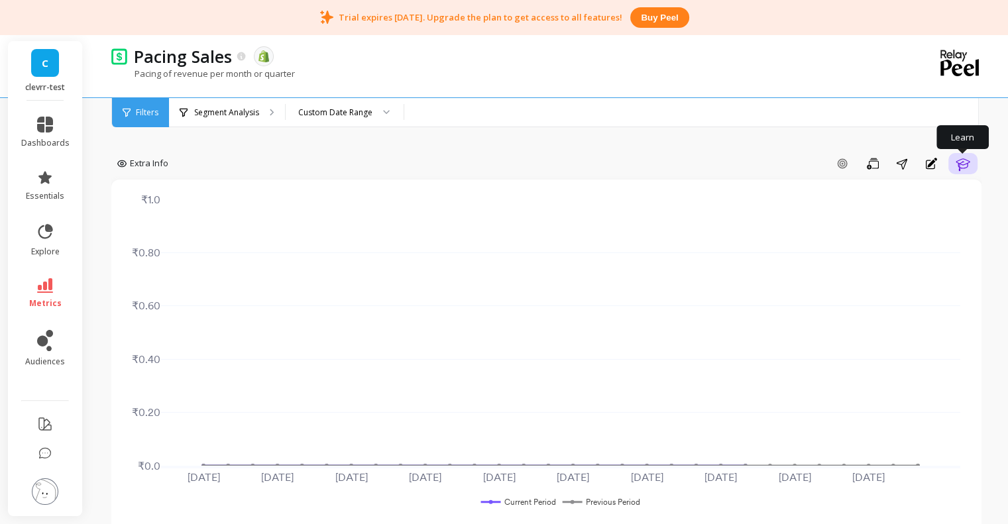
click at [956, 166] on icon "button" at bounding box center [963, 164] width 16 height 16
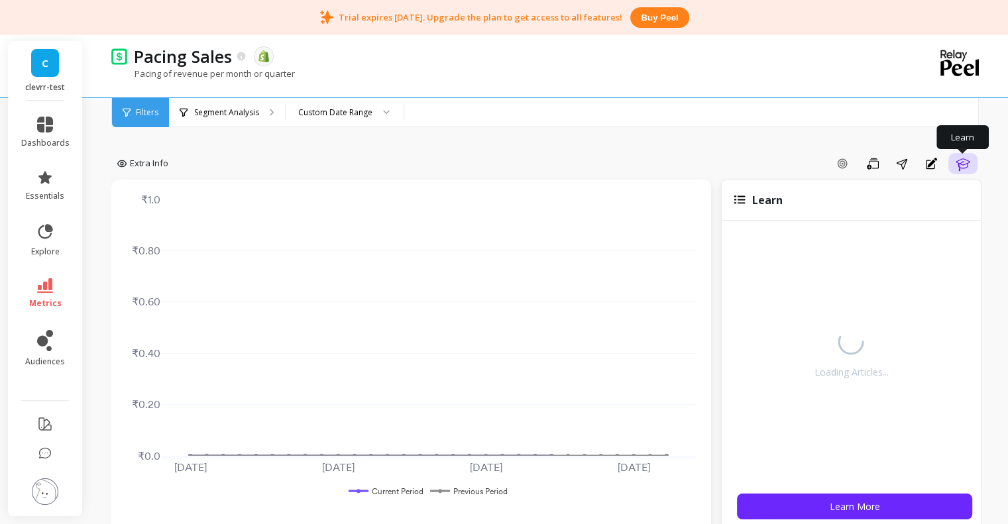
click at [956, 166] on icon "button" at bounding box center [963, 164] width 16 height 16
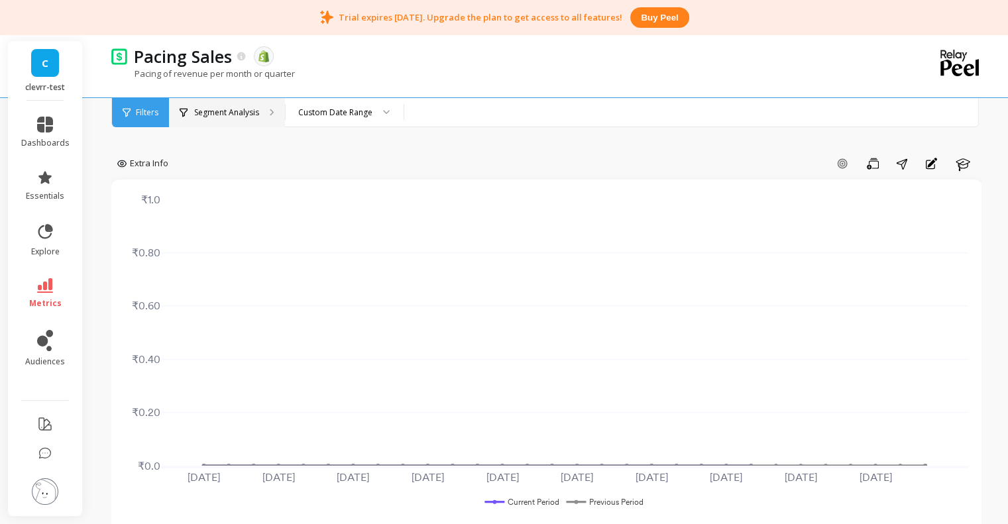
click at [246, 107] on p "Segment Analysis" at bounding box center [226, 112] width 65 height 11
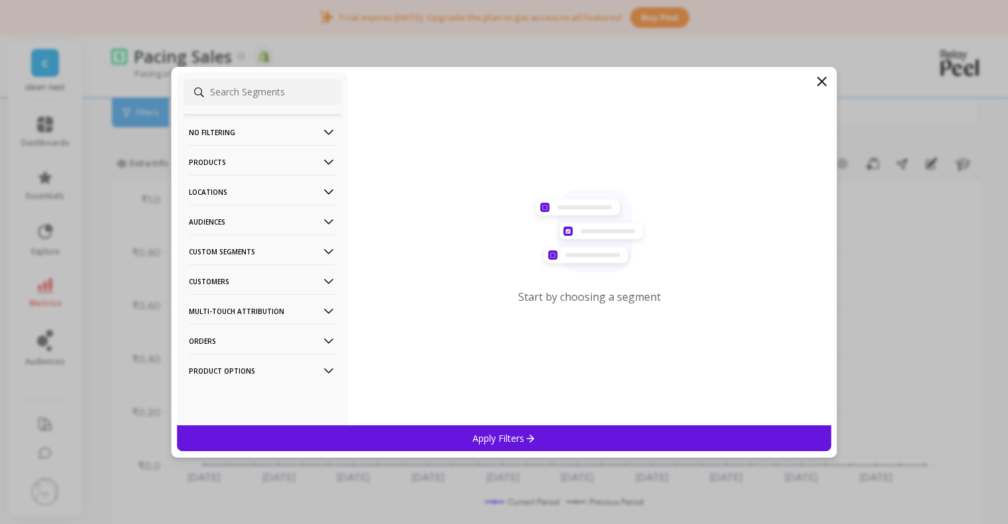
click at [246, 244] on p "Custom Segments" at bounding box center [262, 252] width 147 height 34
click at [257, 225] on p "Audiences" at bounding box center [262, 222] width 147 height 34
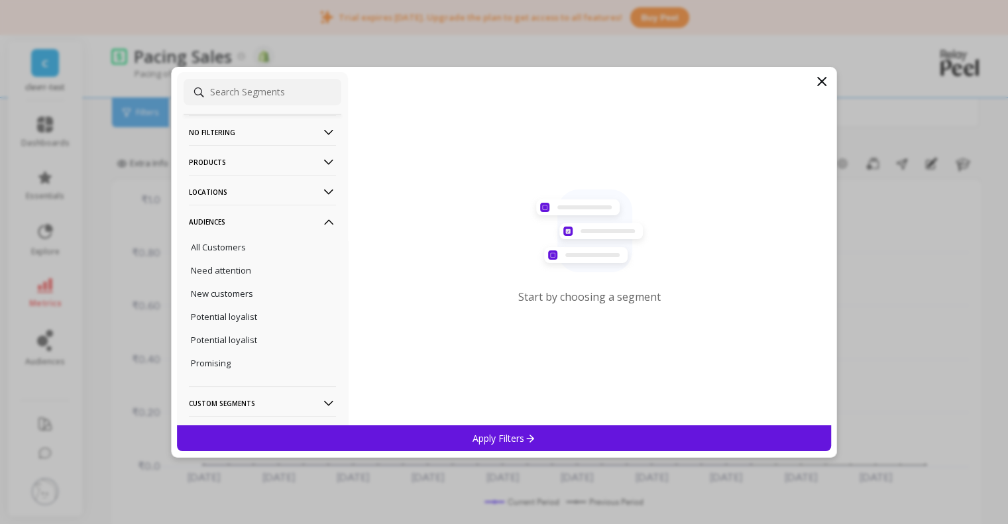
click at [257, 225] on p "Audiences" at bounding box center [262, 222] width 147 height 34
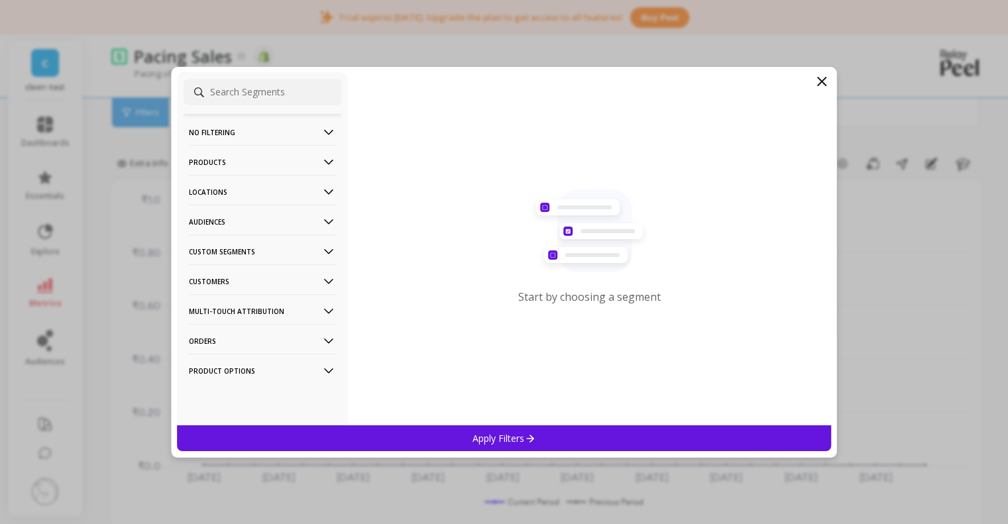
click at [286, 189] on p "Locations" at bounding box center [262, 192] width 147 height 34
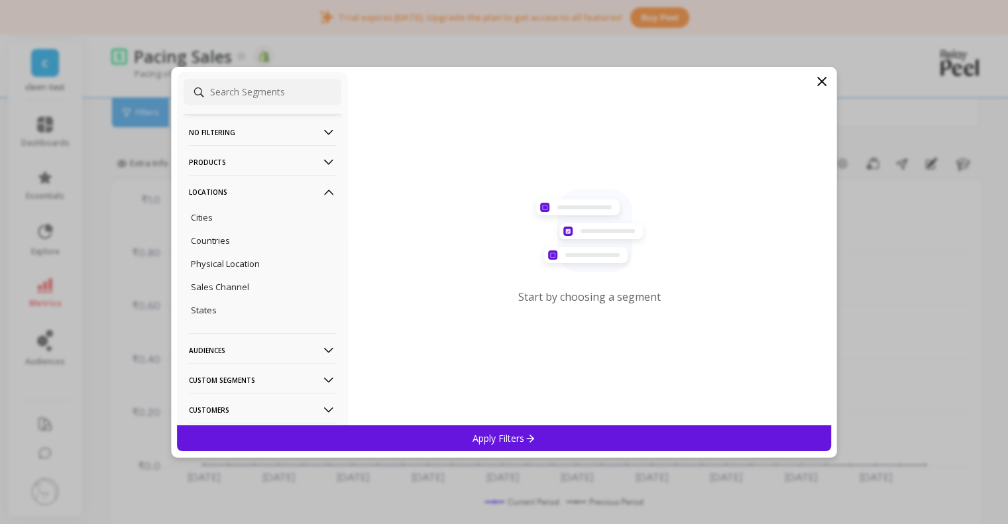
click at [286, 189] on p "Locations" at bounding box center [262, 192] width 147 height 34
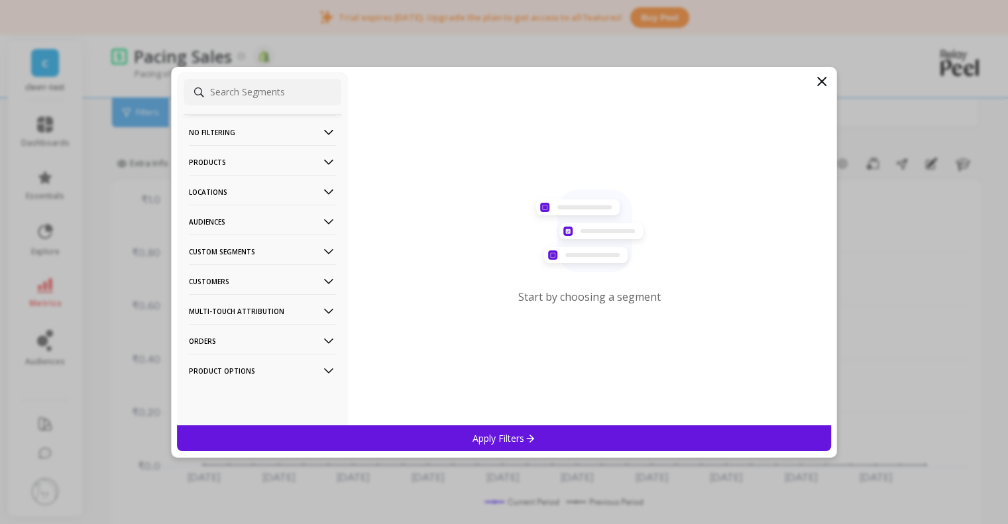
click at [286, 189] on p "Locations" at bounding box center [262, 192] width 147 height 34
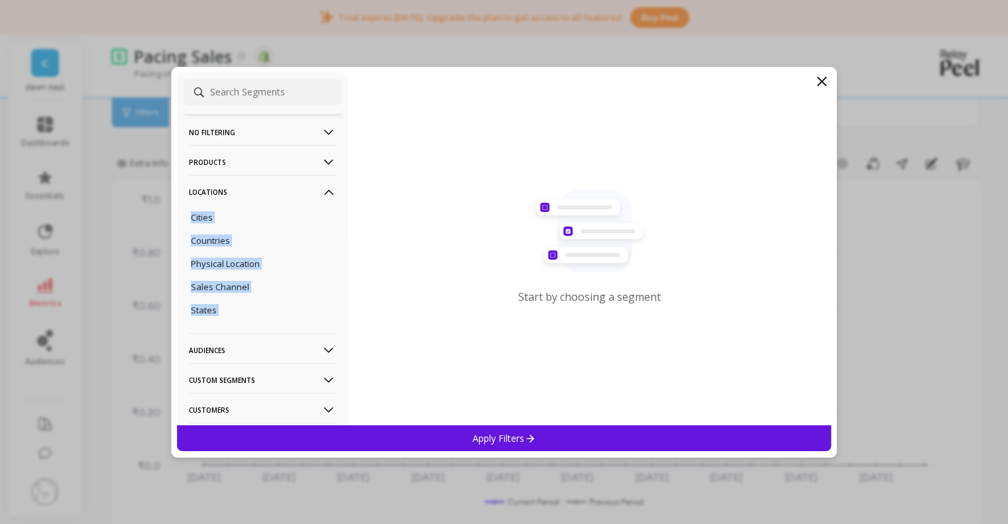
click at [215, 297] on ul "Cities Countries Physical Location Sales Channel States" at bounding box center [263, 264] width 158 height 118
click at [225, 283] on p "Sales Channel" at bounding box center [220, 287] width 58 height 12
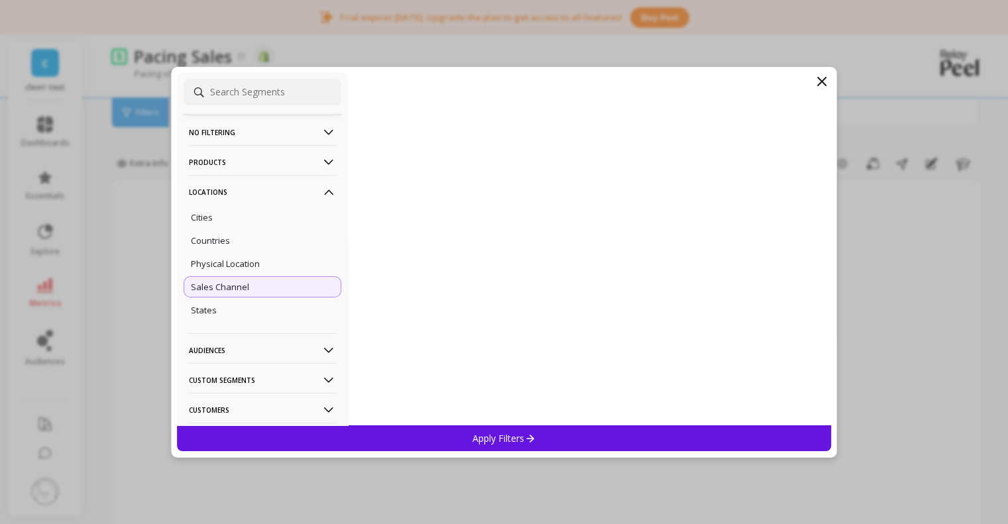
click at [270, 188] on p "Locations" at bounding box center [262, 192] width 147 height 34
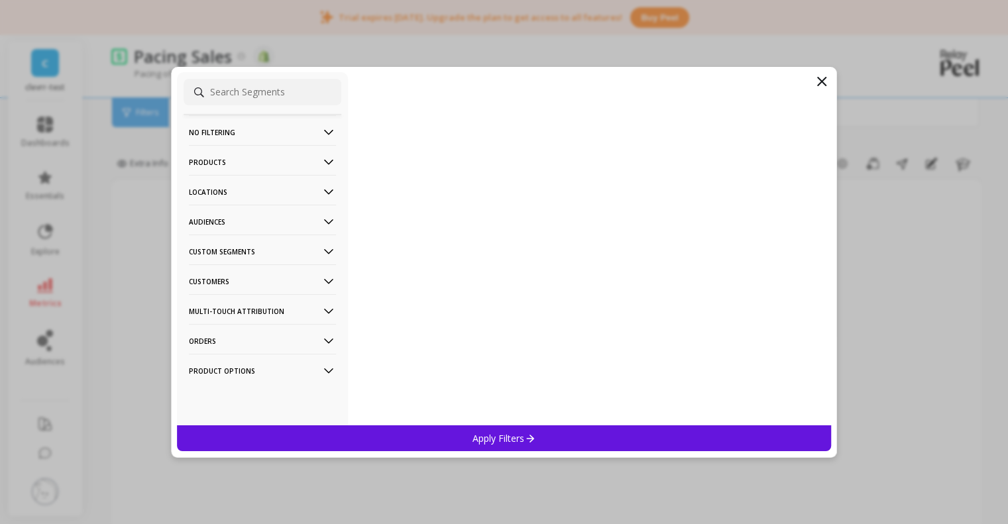
click at [289, 156] on p "Products" at bounding box center [262, 162] width 147 height 34
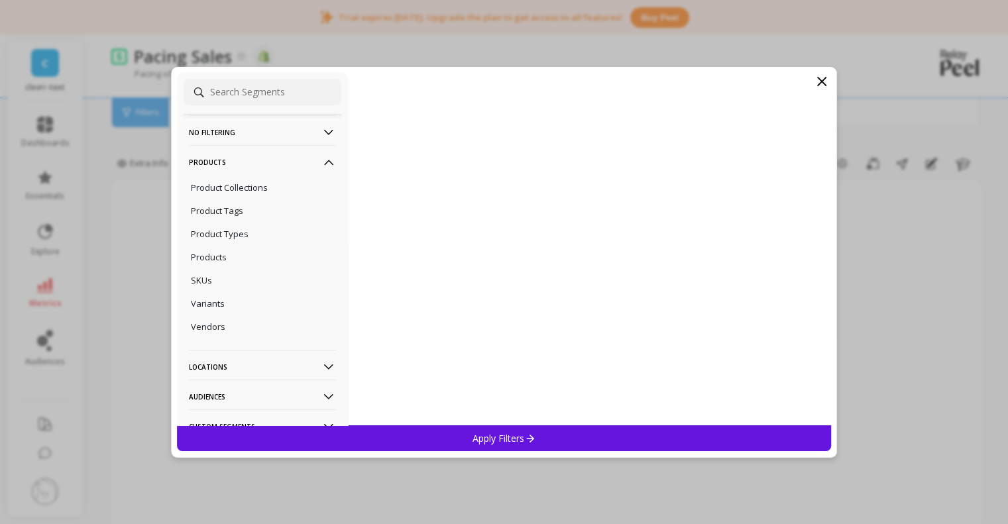
click at [293, 132] on p "No filtering" at bounding box center [262, 132] width 147 height 34
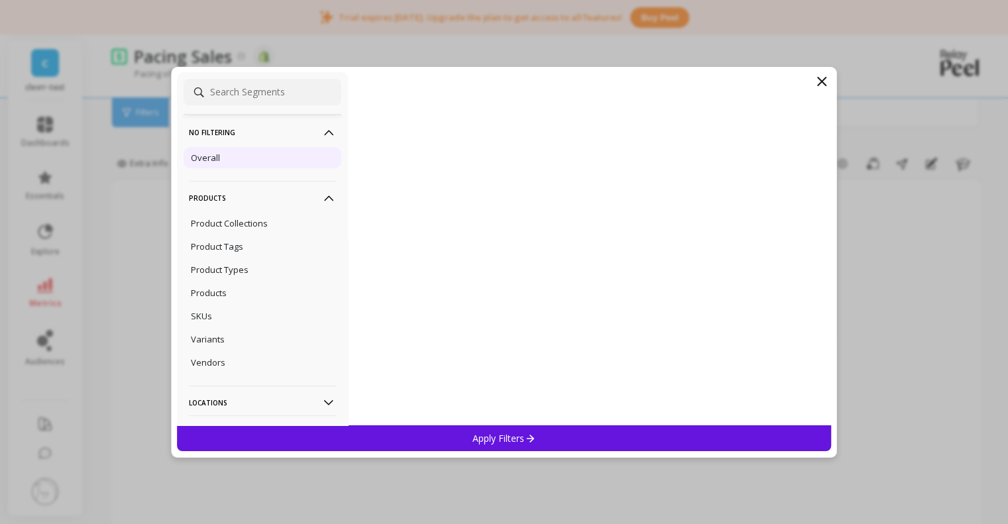
click at [224, 156] on div "Overall" at bounding box center [263, 157] width 158 height 21
click at [483, 439] on p "Apply Filters" at bounding box center [503, 438] width 63 height 13
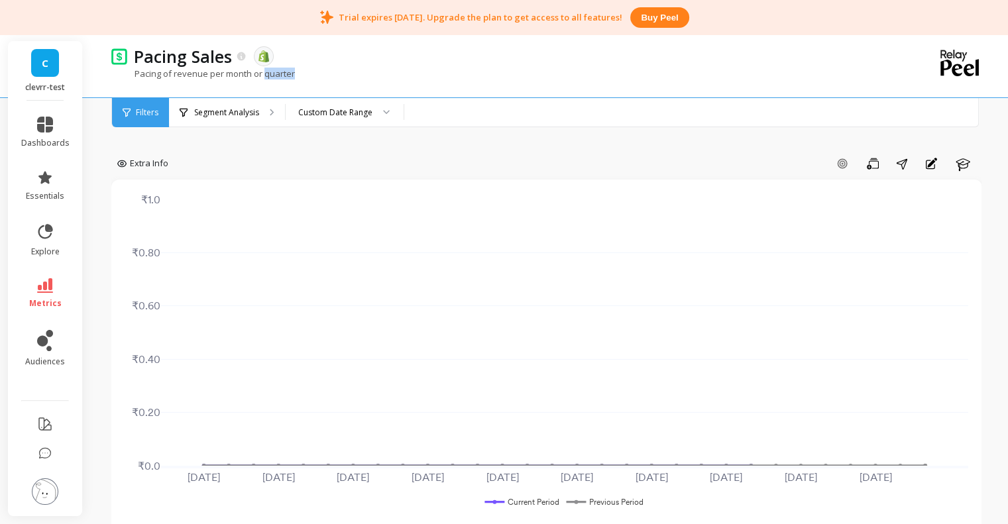
drag, startPoint x: 295, startPoint y: 74, endPoint x: 113, endPoint y: 77, distance: 182.9
click at [201, 77] on div "Pacing of revenue per month or quarter" at bounding box center [491, 80] width 761 height 25
click at [121, 79] on p "Pacing of revenue per month or quarter" at bounding box center [203, 74] width 184 height 12
click at [847, 167] on icon "button" at bounding box center [842, 164] width 12 height 12
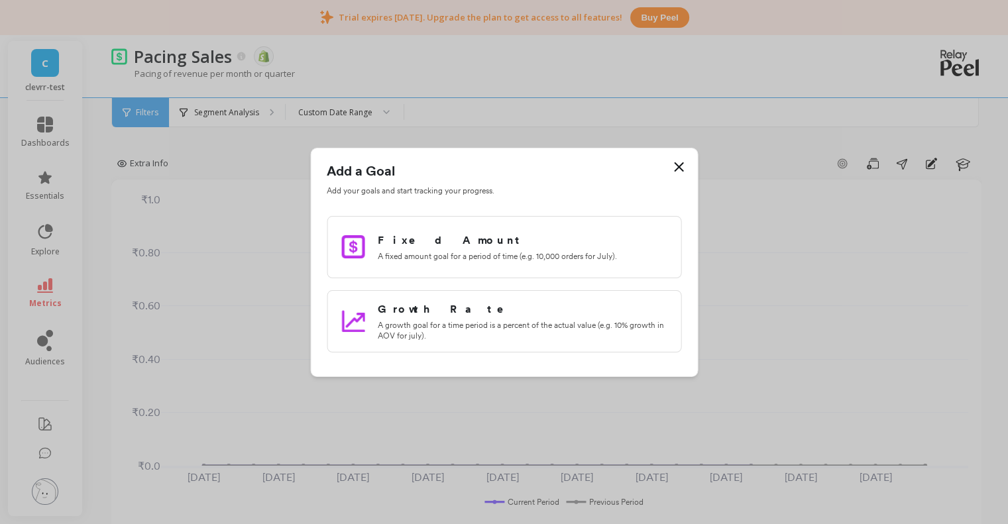
click at [676, 166] on icon at bounding box center [678, 167] width 16 height 16
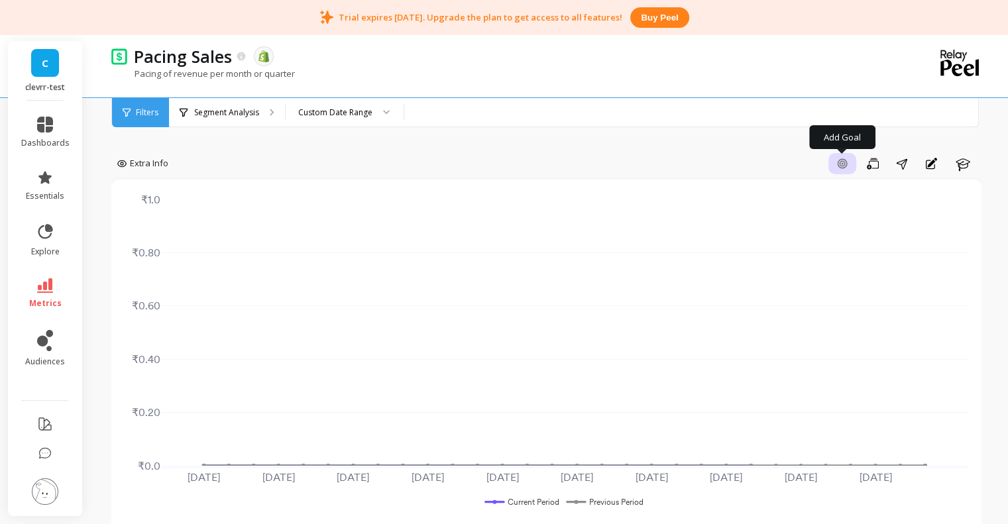
click at [841, 156] on span "button" at bounding box center [842, 164] width 15 height 16
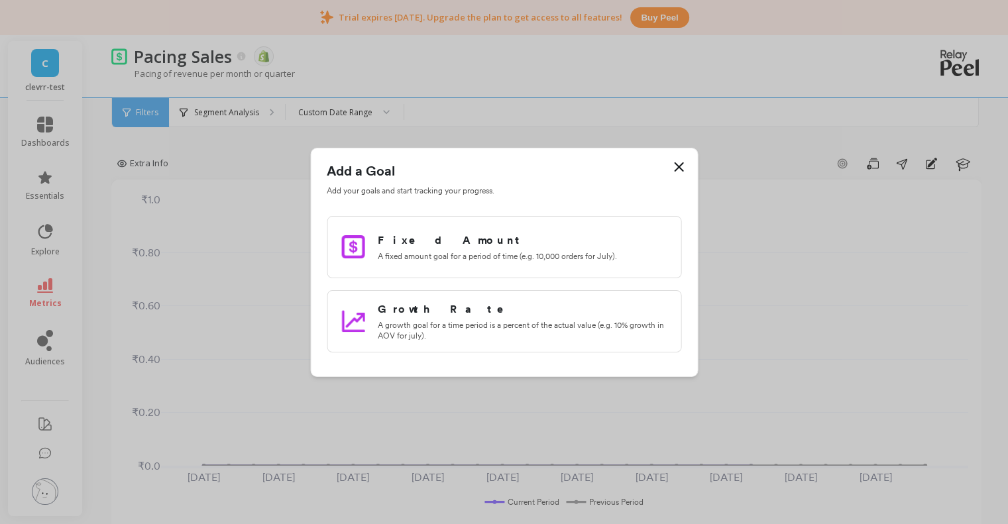
click at [682, 167] on icon at bounding box center [678, 167] width 16 height 16
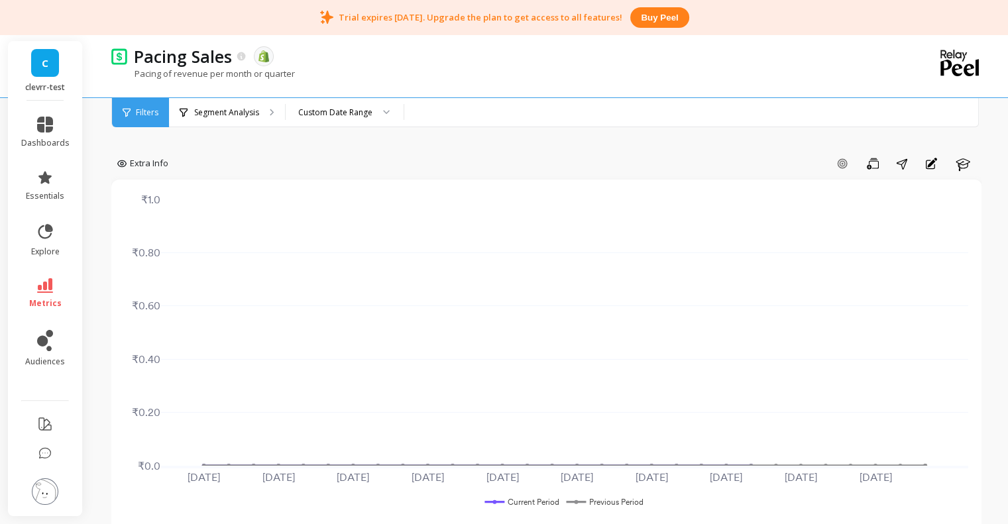
click at [270, 144] on div "Extra Info Add Goal Save Share Annotations Learn [DATE] [DATE] [DATE] [DATE] [D…" at bounding box center [546, 506] width 870 height 906
click at [255, 110] on p "Segment Analysis" at bounding box center [226, 112] width 65 height 11
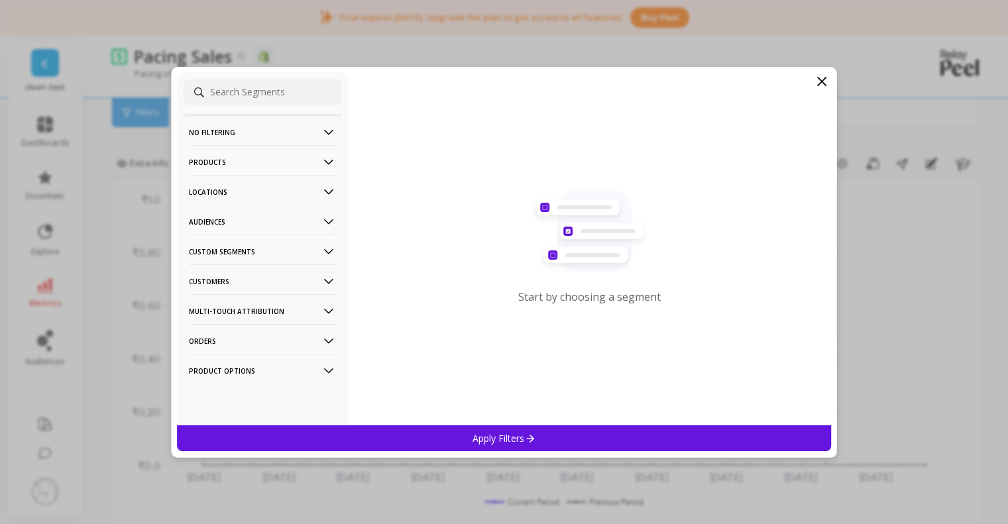
click at [821, 83] on icon at bounding box center [821, 82] width 16 height 16
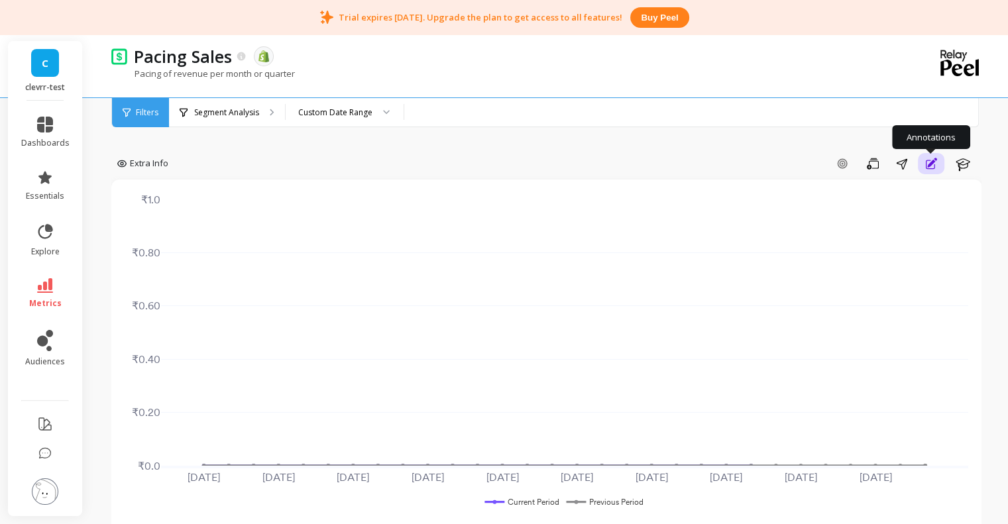
click at [930, 161] on icon "button" at bounding box center [930, 164] width 13 height 16
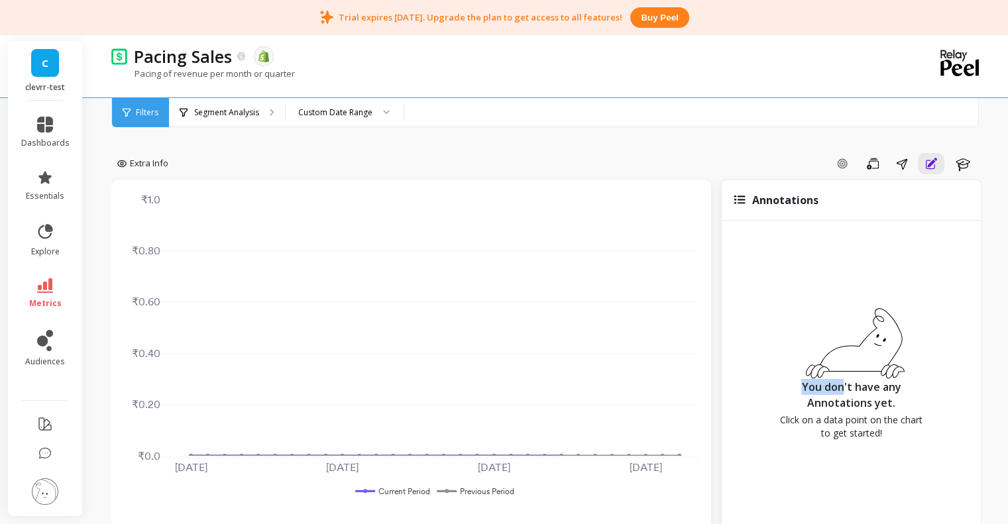
drag, startPoint x: 799, startPoint y: 388, endPoint x: 890, endPoint y: 386, distance: 91.4
click at [860, 380] on p "You don't have any Annotations yet." at bounding box center [850, 395] width 153 height 32
click at [891, 387] on p "You don't have any Annotations yet." at bounding box center [850, 395] width 153 height 32
drag, startPoint x: 872, startPoint y: 427, endPoint x: 746, endPoint y: 417, distance: 126.3
click at [746, 417] on div "You don't have any Annotations yet. Click on a data point on the chart to get s…" at bounding box center [850, 376] width 259 height 311
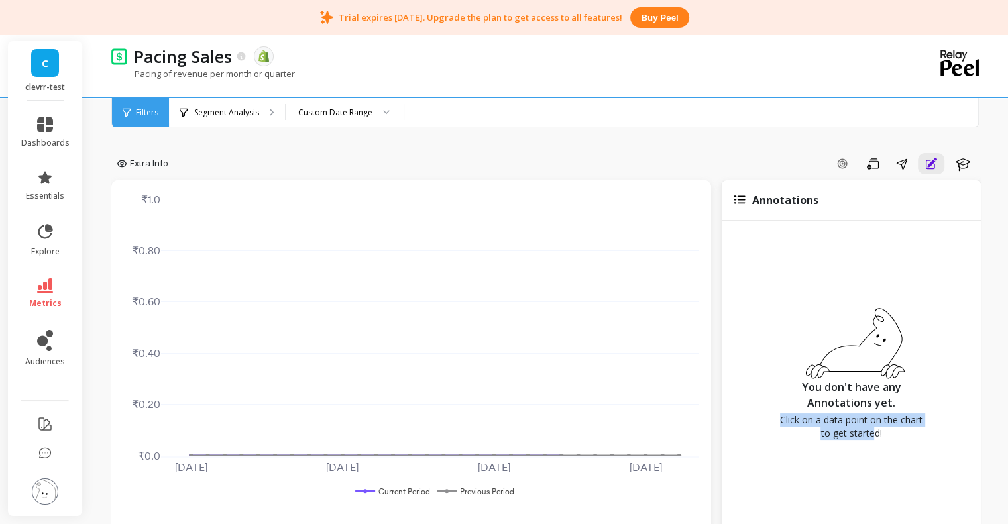
click at [755, 417] on div "You don't have any Annotations yet. Click on a data point on the chart to get s…" at bounding box center [850, 376] width 259 height 311
click at [962, 169] on icon "button" at bounding box center [963, 164] width 16 height 16
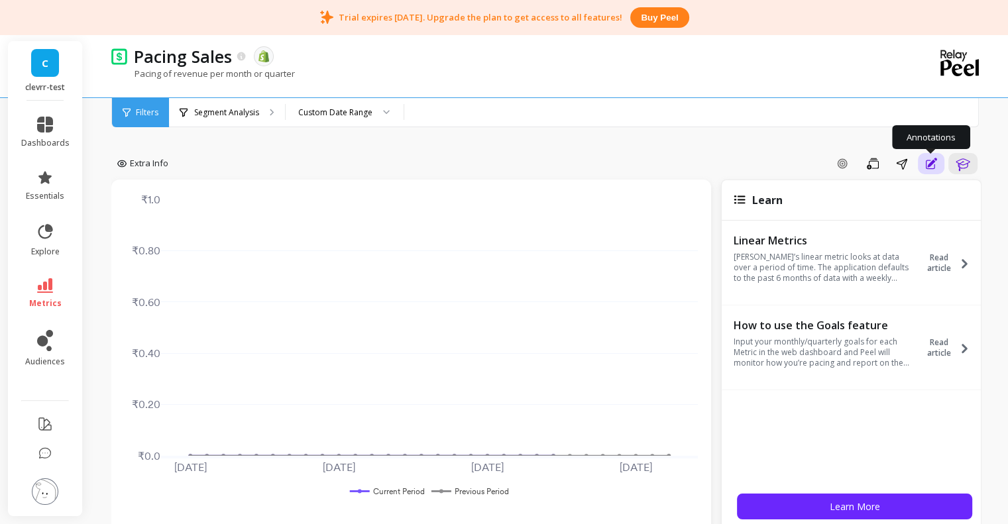
click at [926, 170] on icon "button" at bounding box center [930, 164] width 13 height 16
